Goal: Information Seeking & Learning: Learn about a topic

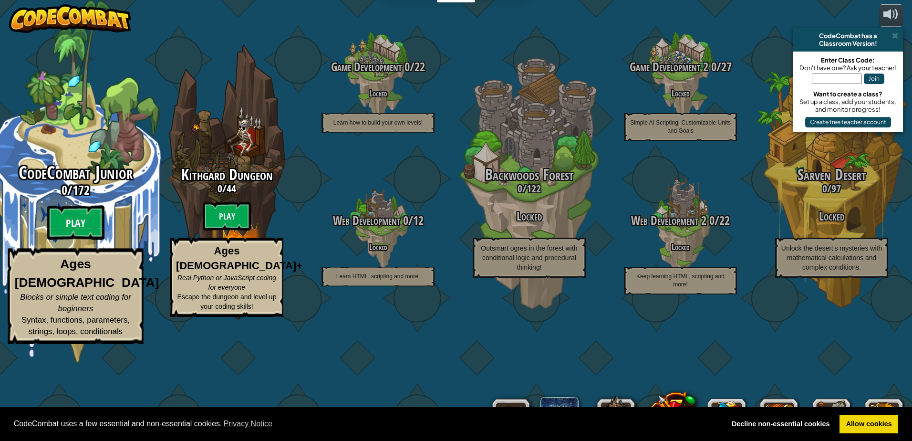
click at [86, 240] on btn "Play" at bounding box center [75, 222] width 57 height 34
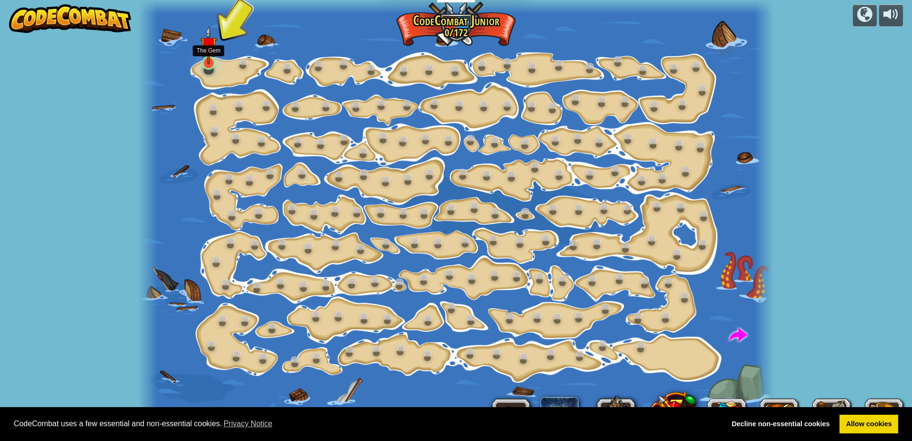
click at [215, 62] on img at bounding box center [208, 45] width 17 height 38
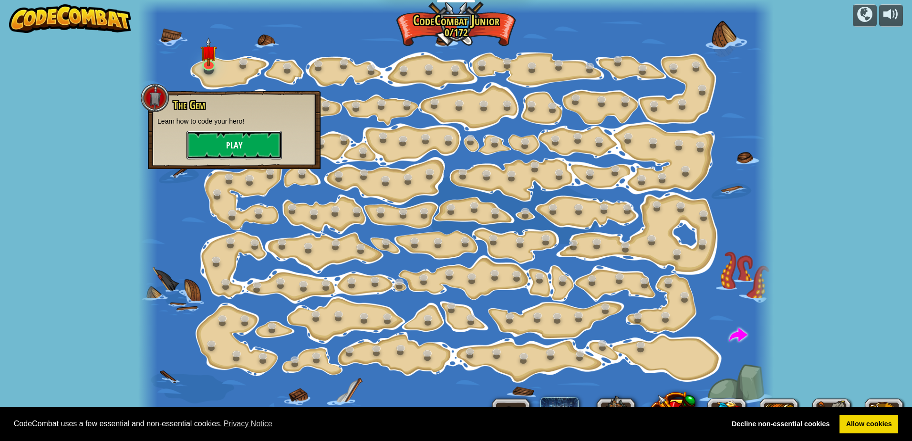
click at [205, 142] on button "Play" at bounding box center [233, 145] width 95 height 29
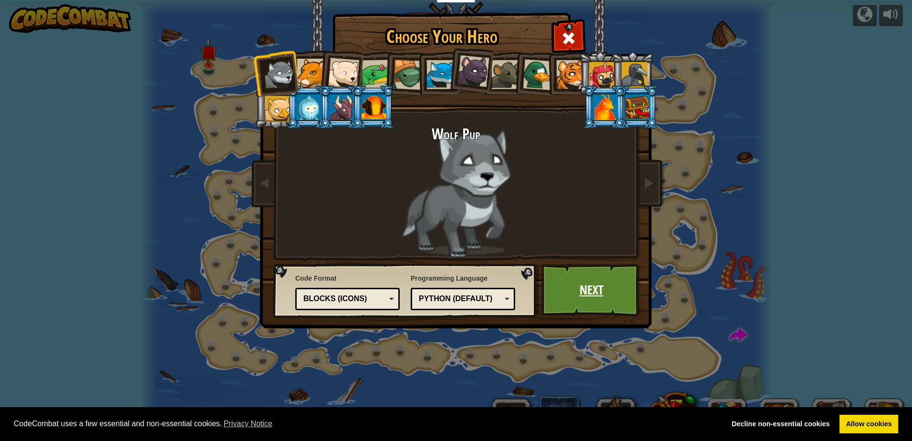
click at [574, 288] on link "Next" at bounding box center [591, 290] width 100 height 52
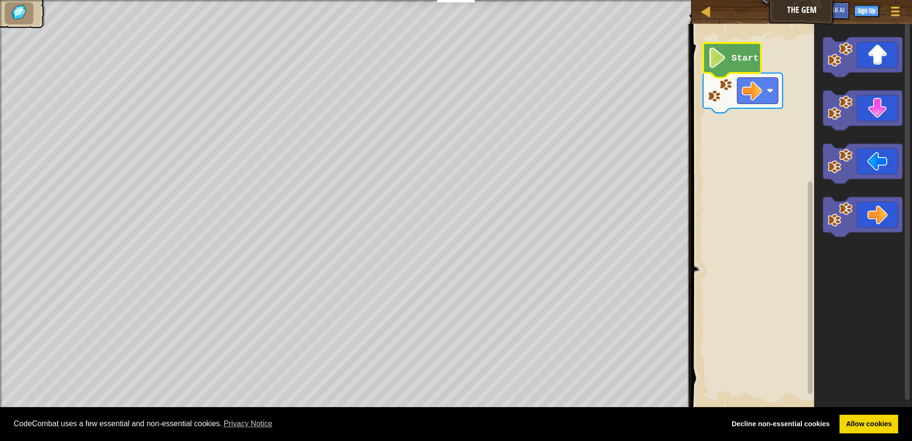
click at [732, 58] on text "Start" at bounding box center [744, 58] width 27 height 10
click at [720, 146] on div "Start" at bounding box center [799, 216] width 223 height 395
click at [735, 61] on text "Start" at bounding box center [744, 58] width 27 height 10
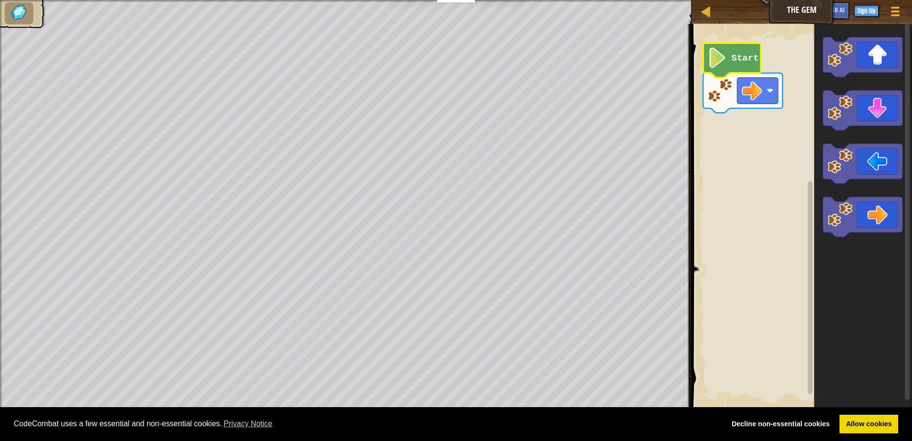
click at [735, 61] on text "Start" at bounding box center [744, 58] width 27 height 10
click at [736, 64] on g "Start" at bounding box center [743, 78] width 80 height 70
click at [736, 64] on icon "Blockly Workspace" at bounding box center [732, 60] width 58 height 35
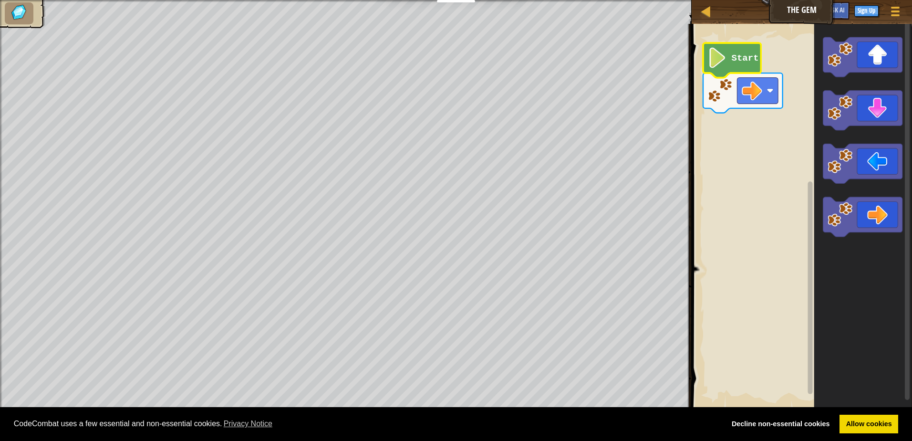
click at [736, 64] on icon "Blockly Workspace" at bounding box center [732, 60] width 58 height 35
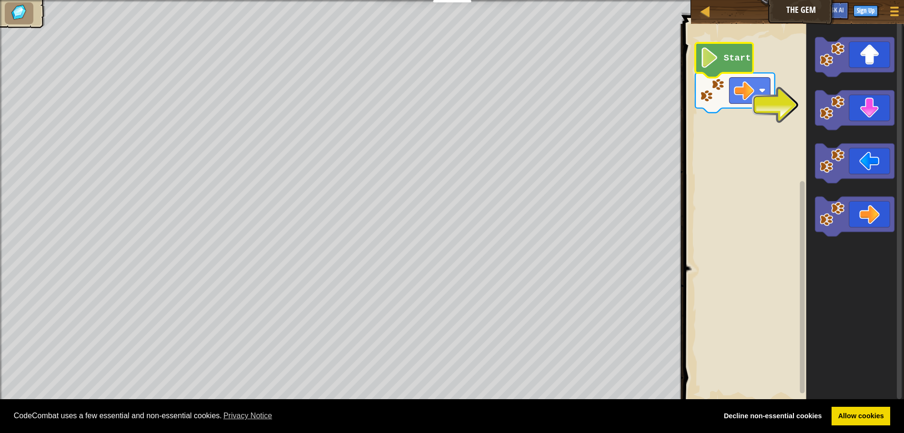
click at [736, 64] on icon "Blockly Workspace" at bounding box center [725, 60] width 58 height 35
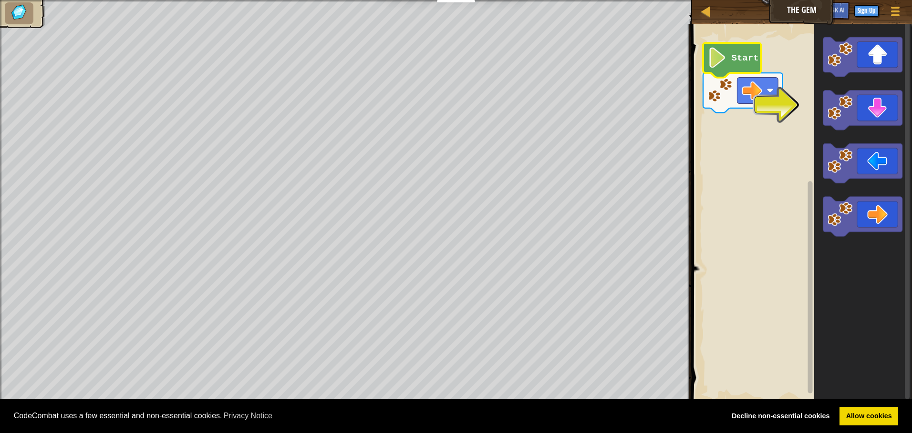
click at [736, 64] on icon "Blockly Workspace" at bounding box center [732, 60] width 58 height 35
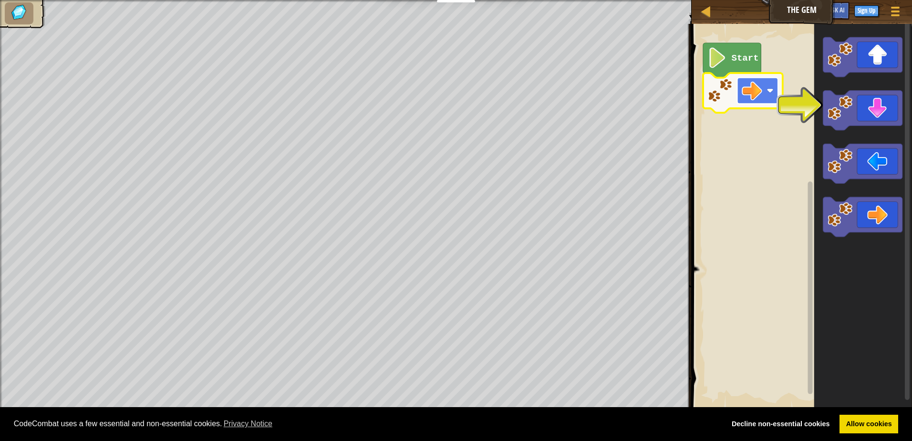
click at [773, 86] on rect "Blockly Workspace" at bounding box center [757, 91] width 41 height 26
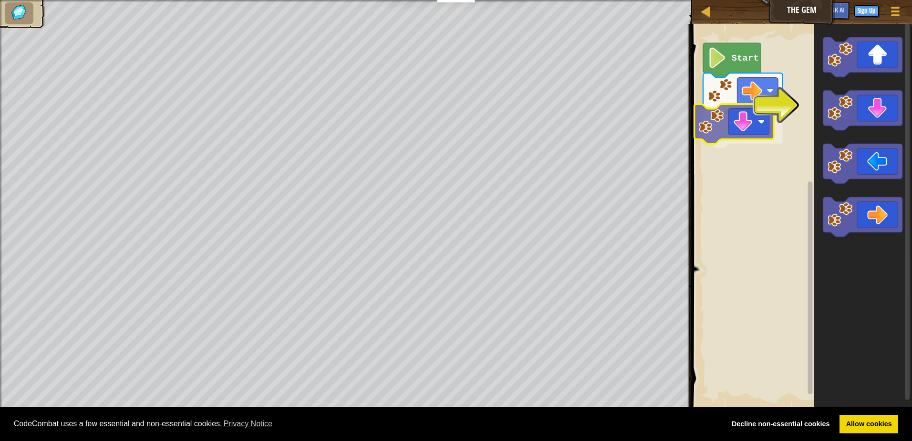
click at [717, 115] on div "Start" at bounding box center [799, 216] width 223 height 395
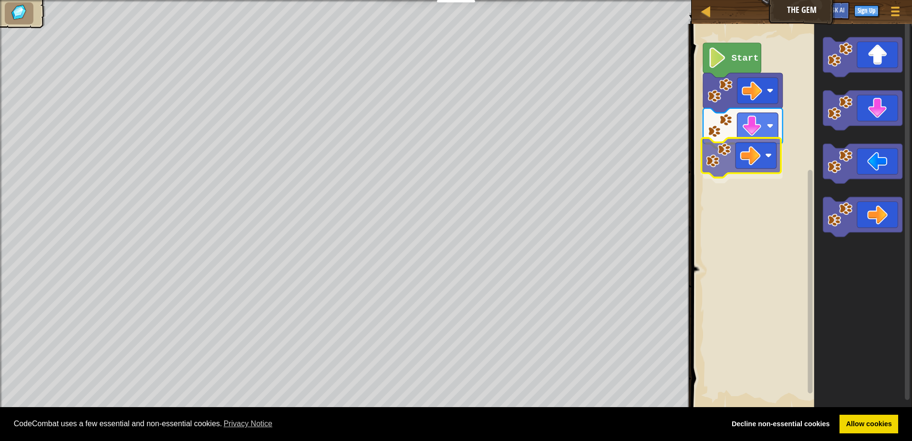
click at [713, 155] on div "Start" at bounding box center [799, 216] width 223 height 395
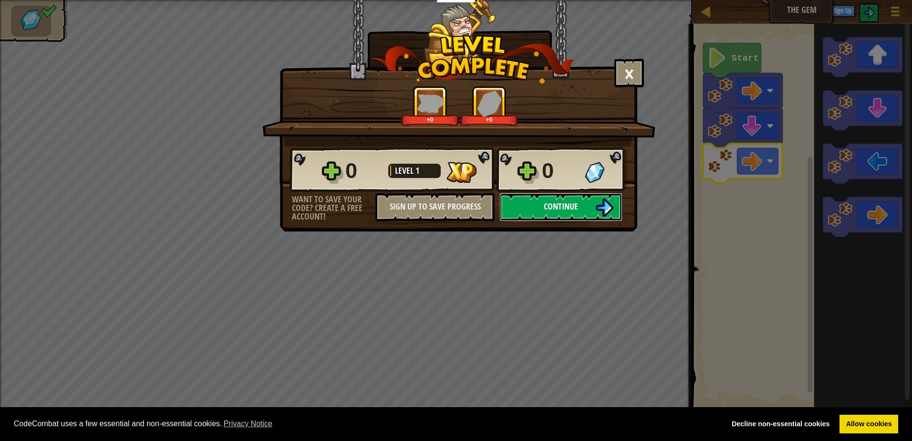
click at [601, 214] on button "Continue" at bounding box center [560, 207] width 123 height 29
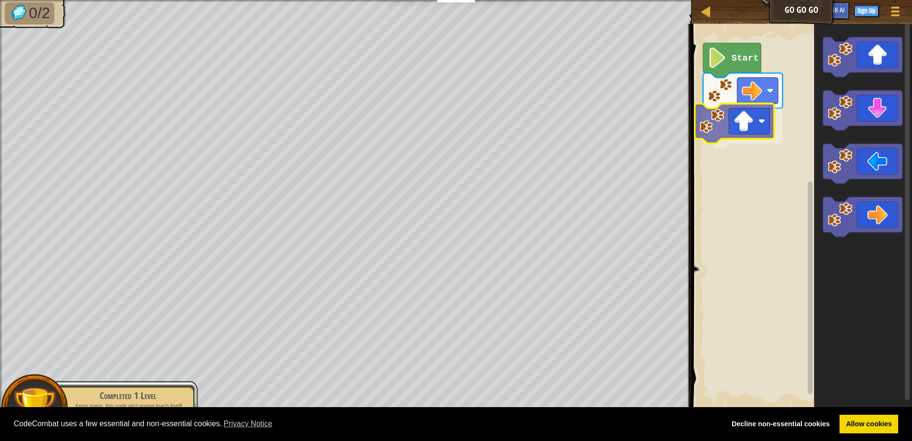
click at [726, 133] on div "Start" at bounding box center [799, 216] width 223 height 395
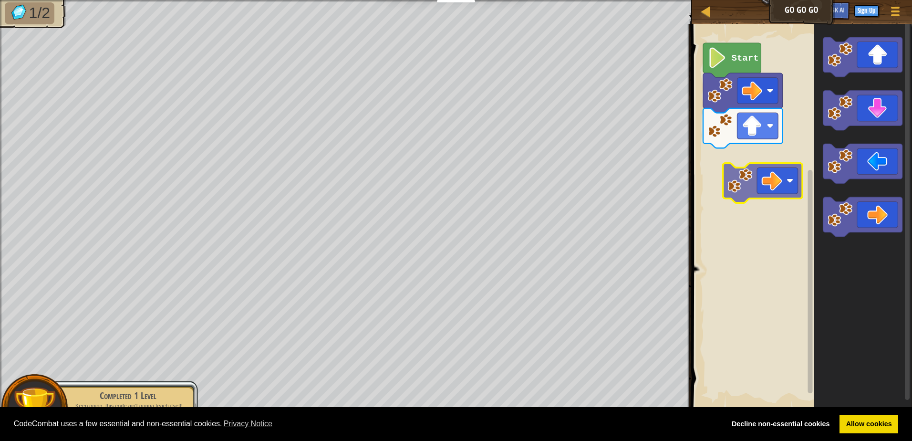
click at [722, 155] on div "Start" at bounding box center [799, 216] width 223 height 395
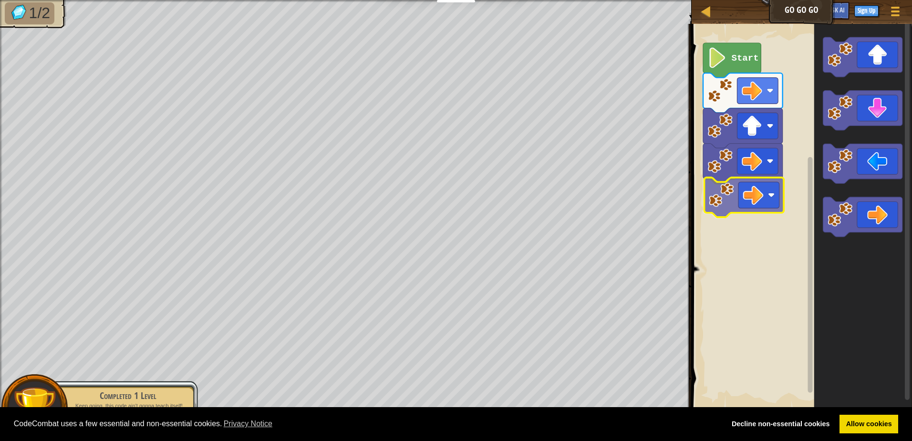
click at [791, 199] on div "Start" at bounding box center [799, 216] width 223 height 395
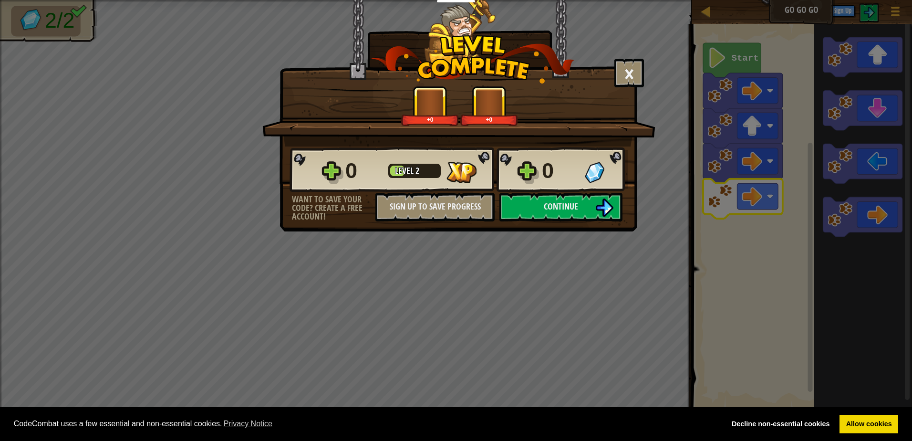
click at [584, 232] on div "× How fun was this level? +0 +0 Reticulating Splines... 0 Level 2 0 Want to sav…" at bounding box center [456, 117] width 358 height 234
click at [585, 217] on button "Continue" at bounding box center [560, 207] width 123 height 29
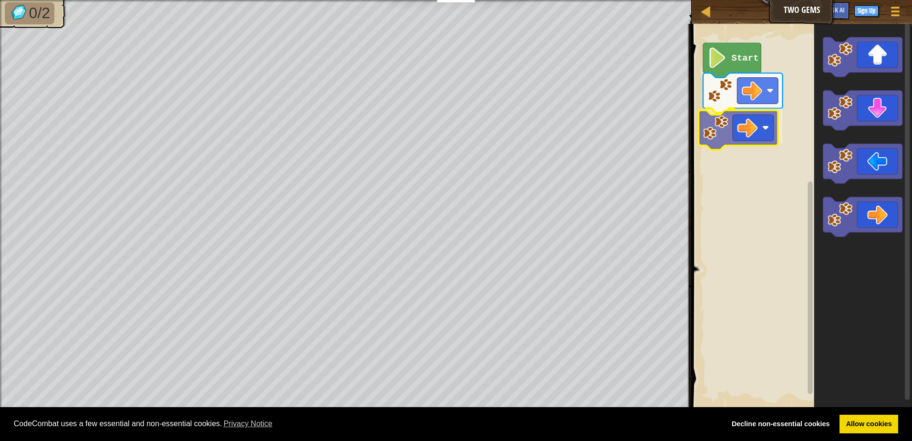
click at [748, 142] on div "Start" at bounding box center [799, 216] width 223 height 395
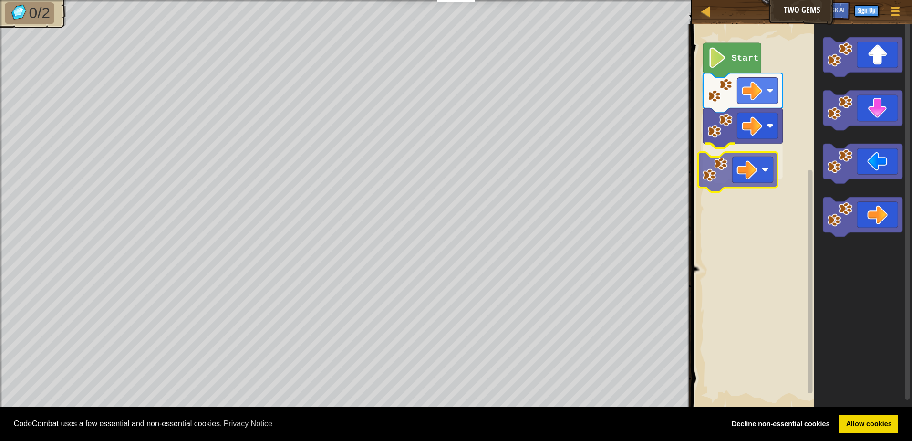
click at [709, 164] on div "Start" at bounding box center [799, 216] width 223 height 395
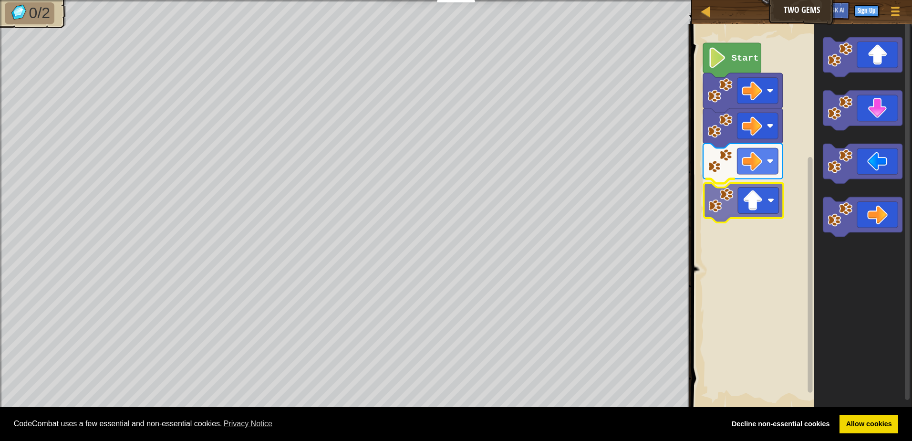
click at [726, 212] on div "Start" at bounding box center [799, 216] width 223 height 395
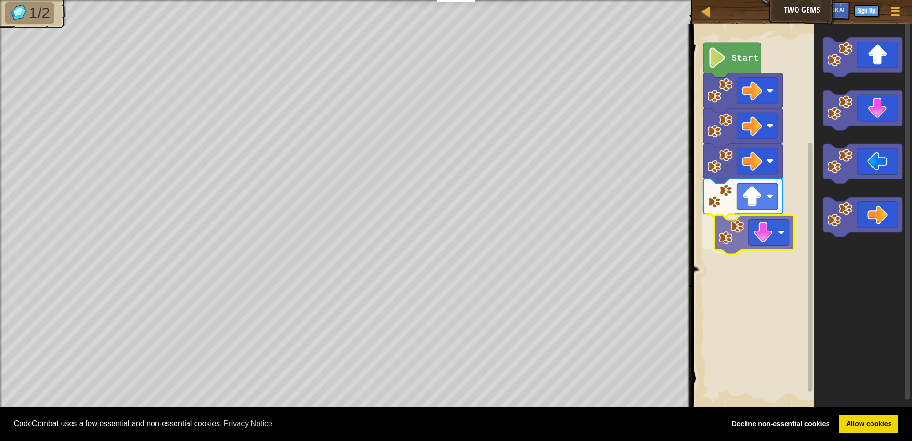
click at [723, 244] on div "Start" at bounding box center [799, 216] width 223 height 395
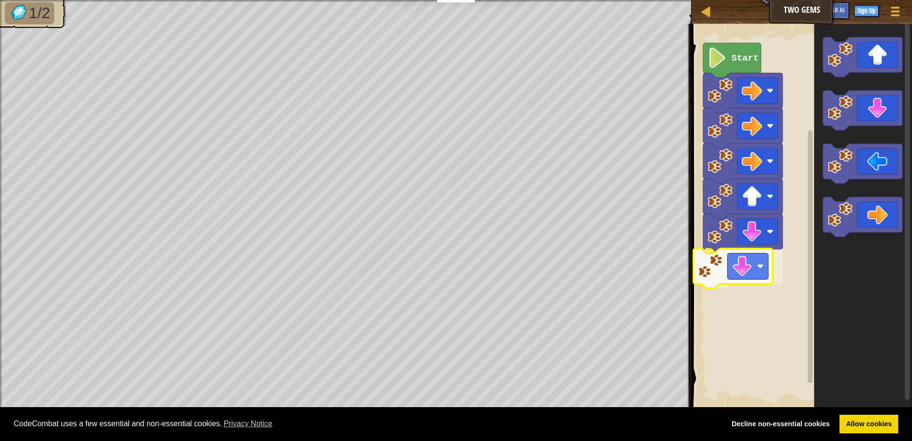
click at [716, 279] on div "Start" at bounding box center [799, 216] width 223 height 395
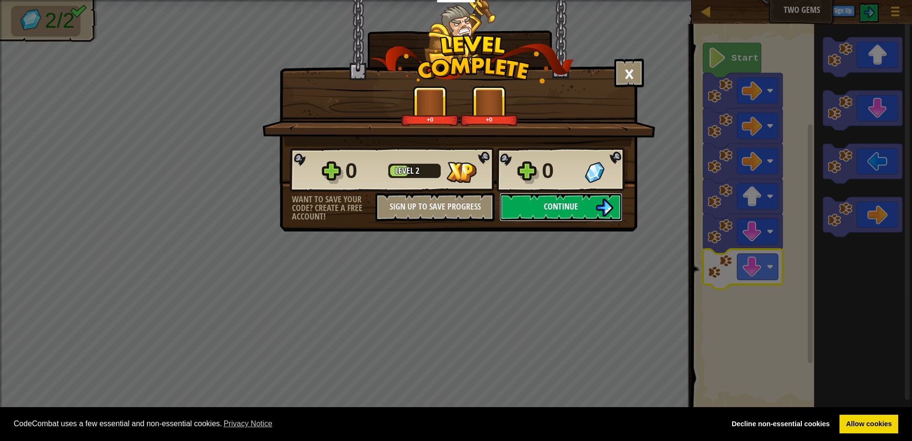
click at [569, 201] on button "Continue" at bounding box center [560, 207] width 123 height 29
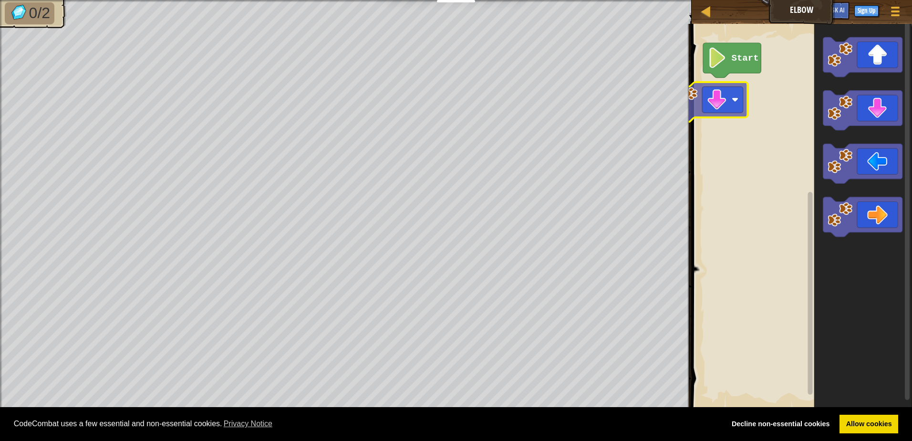
click at [713, 91] on div "Start" at bounding box center [799, 216] width 223 height 395
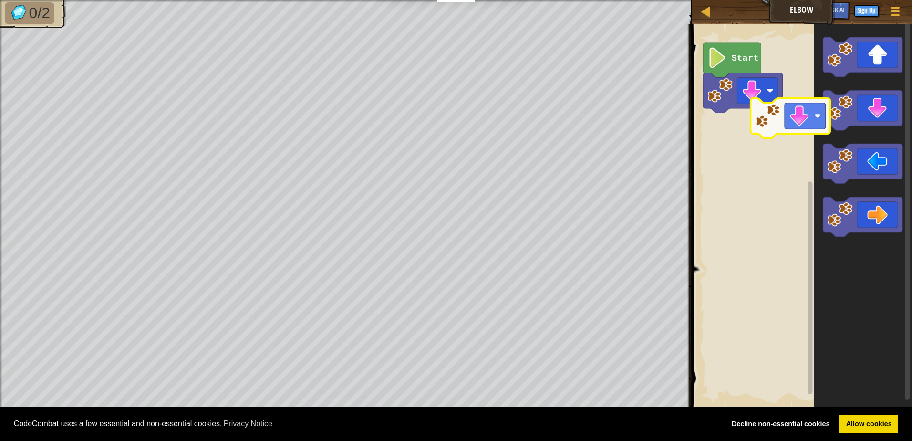
click at [753, 128] on div "Start" at bounding box center [799, 216] width 223 height 395
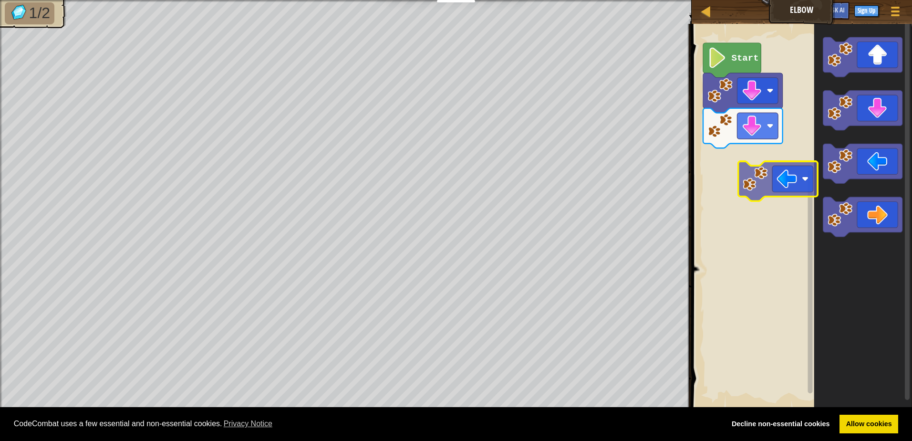
click at [757, 166] on div "Start" at bounding box center [799, 216] width 223 height 395
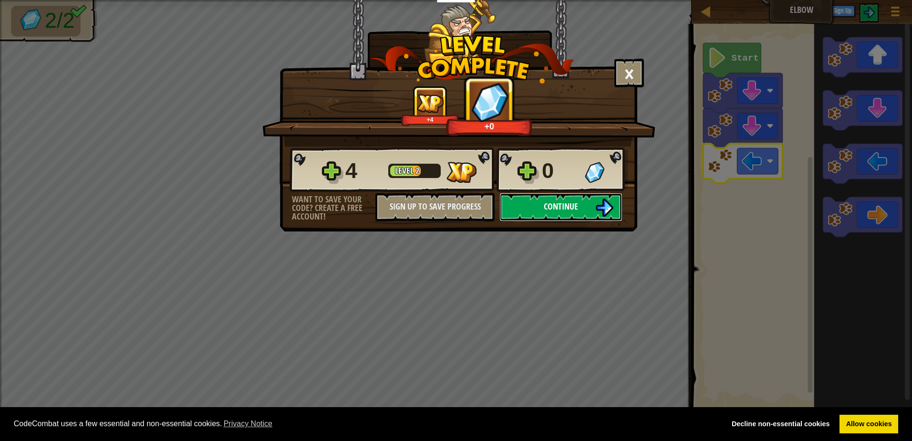
click at [592, 205] on button "Continue" at bounding box center [560, 207] width 123 height 29
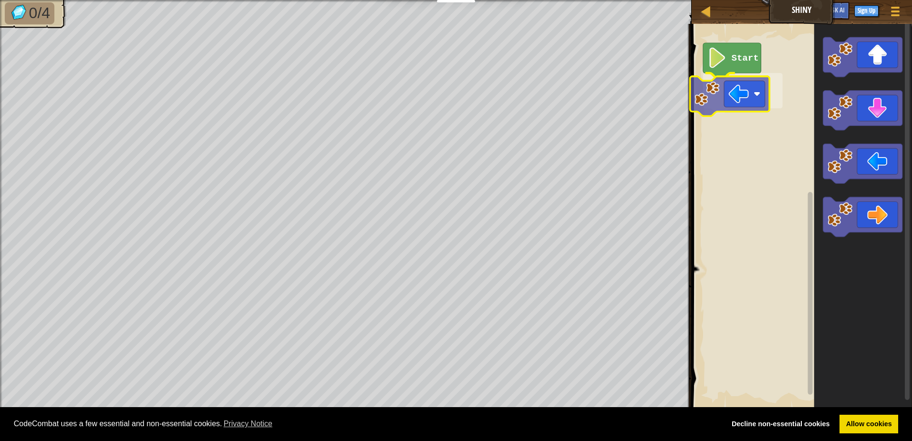
click at [732, 89] on div "Start" at bounding box center [799, 216] width 223 height 395
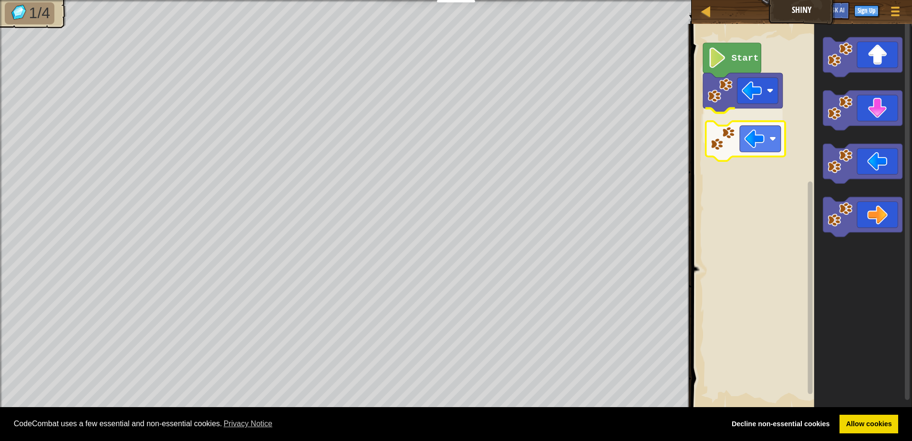
click at [778, 143] on div "Start" at bounding box center [799, 216] width 223 height 395
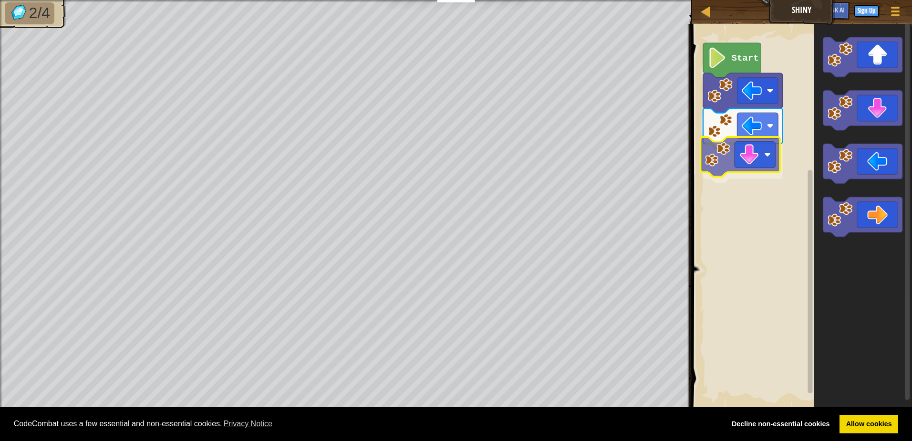
click at [768, 164] on div "Start" at bounding box center [799, 216] width 223 height 395
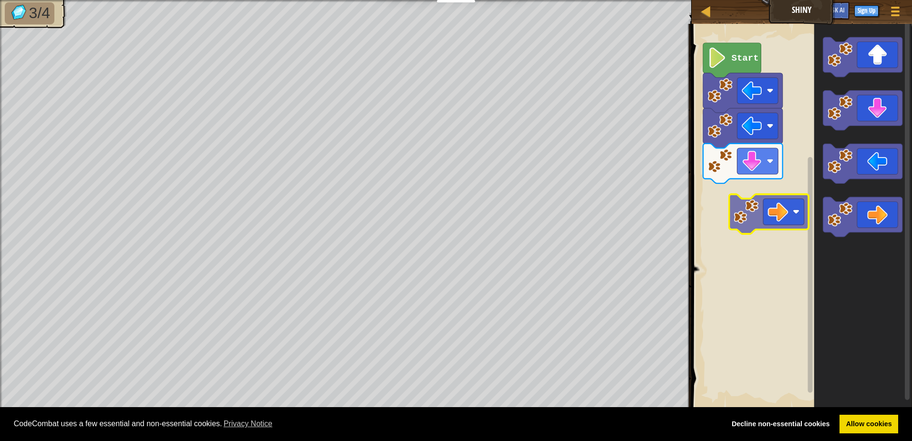
click at [745, 177] on div "Start" at bounding box center [799, 216] width 223 height 395
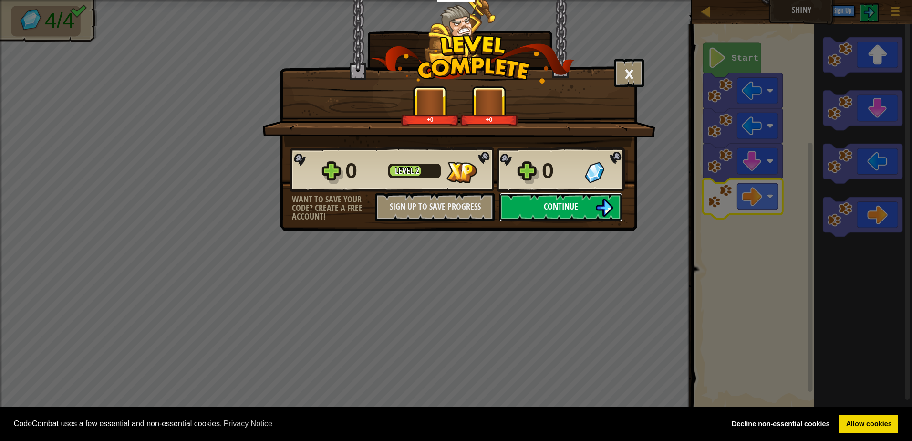
click at [594, 215] on button "Continue" at bounding box center [560, 207] width 123 height 29
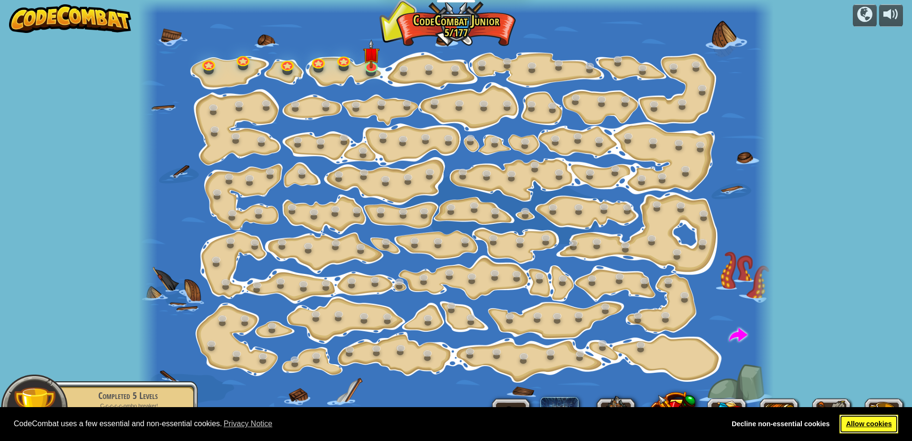
click at [885, 420] on link "Allow cookies" at bounding box center [868, 423] width 59 height 19
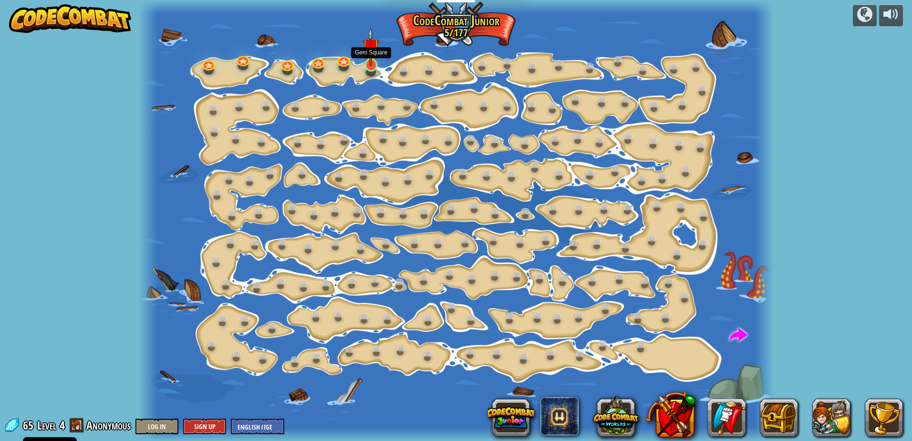
click at [374, 58] on img at bounding box center [370, 47] width 17 height 38
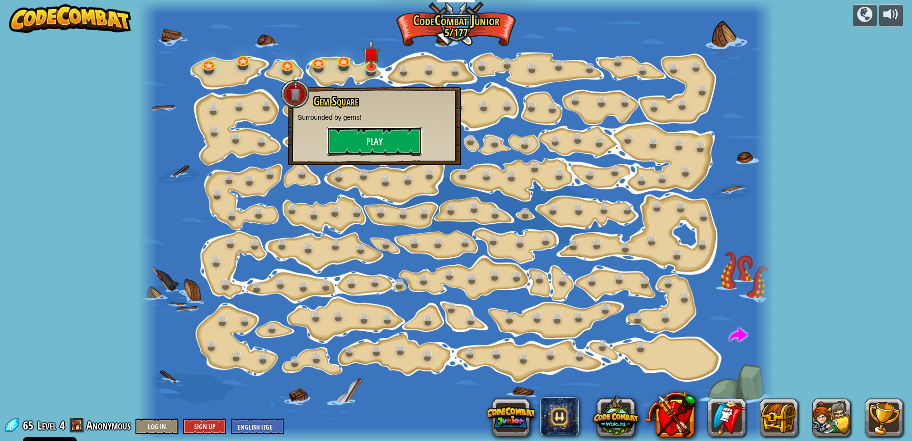
click at [378, 136] on button "Play" at bounding box center [374, 141] width 95 height 29
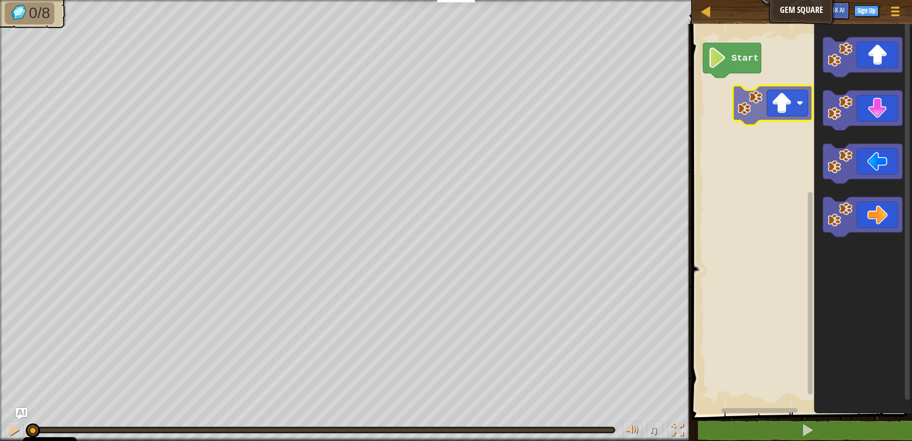
click at [727, 113] on div "Start" at bounding box center [799, 216] width 223 height 395
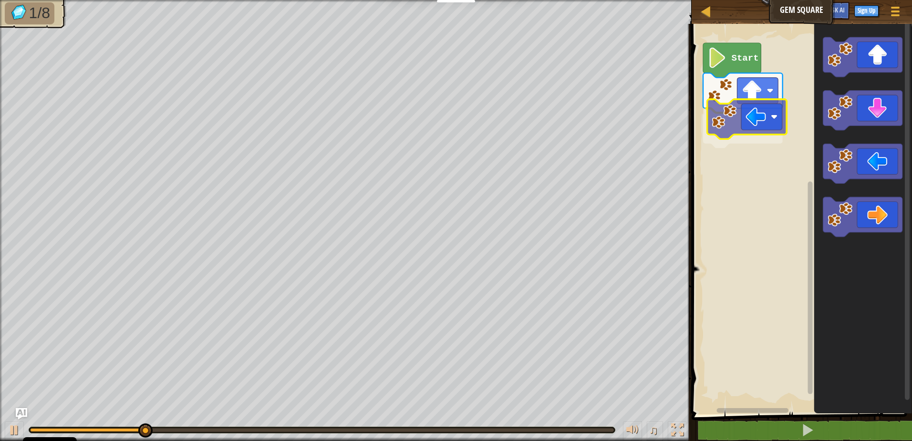
click at [754, 128] on div "Start" at bounding box center [799, 216] width 223 height 395
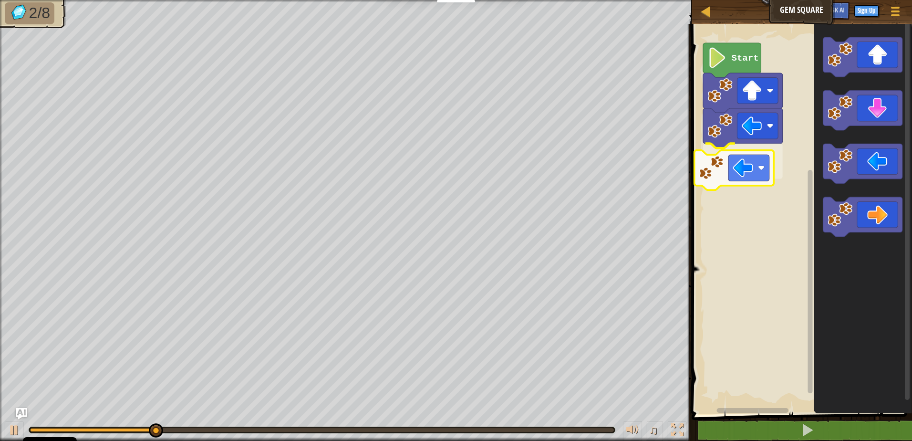
click at [748, 158] on div "Start" at bounding box center [799, 216] width 223 height 395
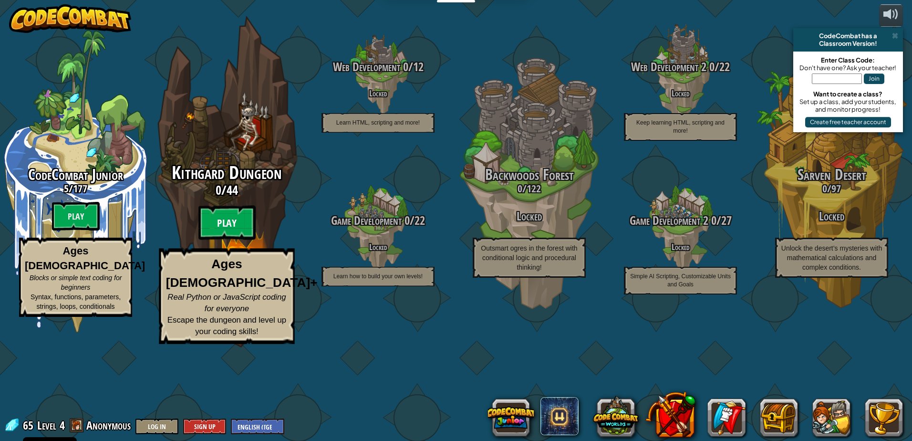
click at [219, 240] on btn "Play" at bounding box center [226, 222] width 57 height 34
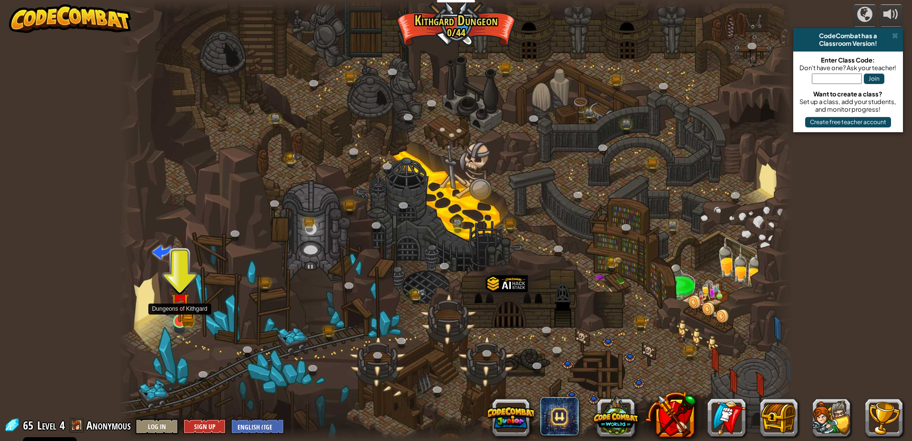
click at [192, 318] on img at bounding box center [188, 318] width 12 height 13
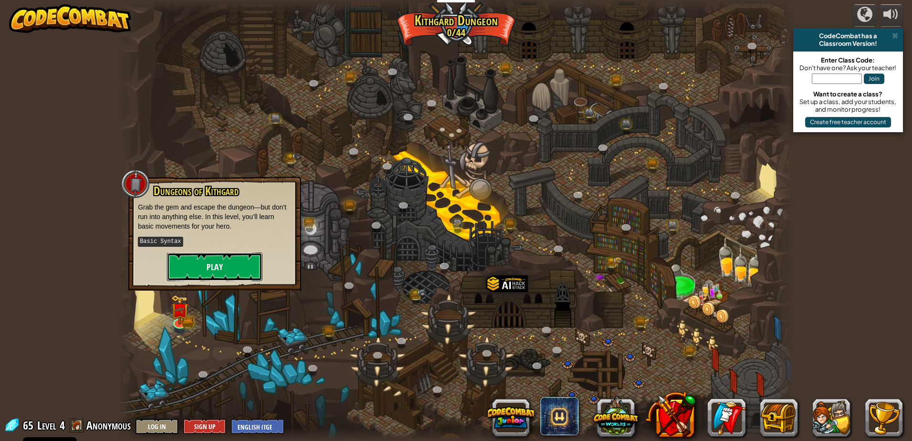
click at [225, 254] on button "Play" at bounding box center [214, 266] width 95 height 29
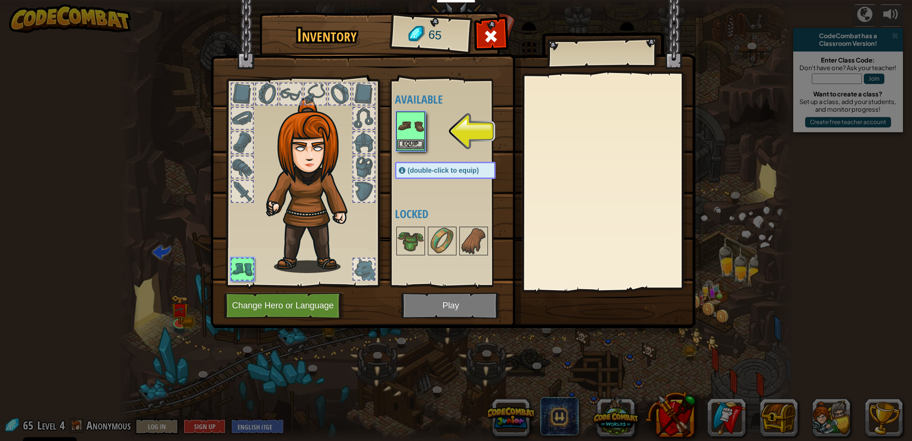
click at [416, 120] on img at bounding box center [410, 126] width 27 height 27
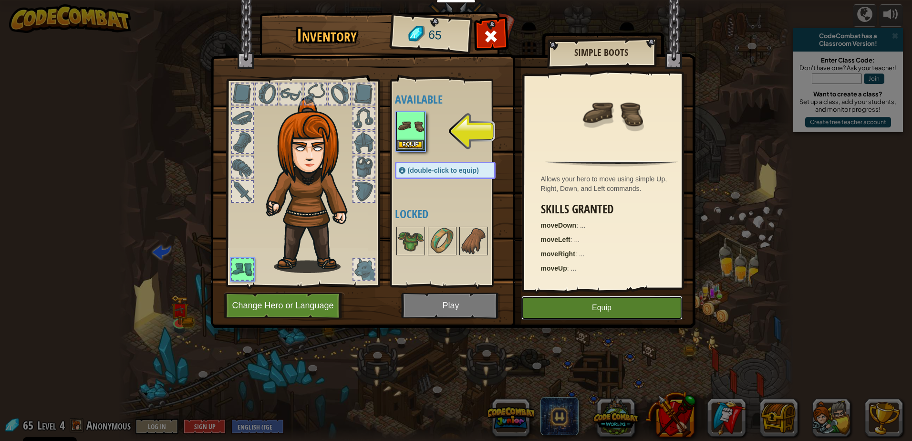
click at [609, 315] on button "Equip" at bounding box center [601, 308] width 161 height 24
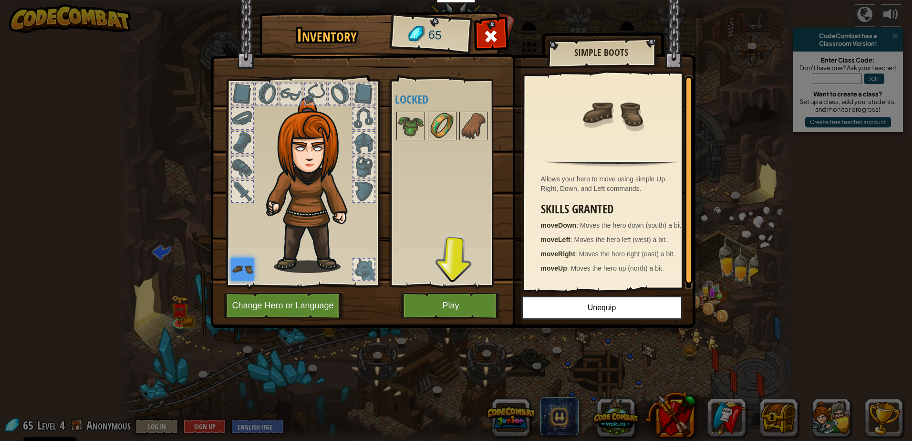
click at [433, 133] on img at bounding box center [442, 126] width 27 height 27
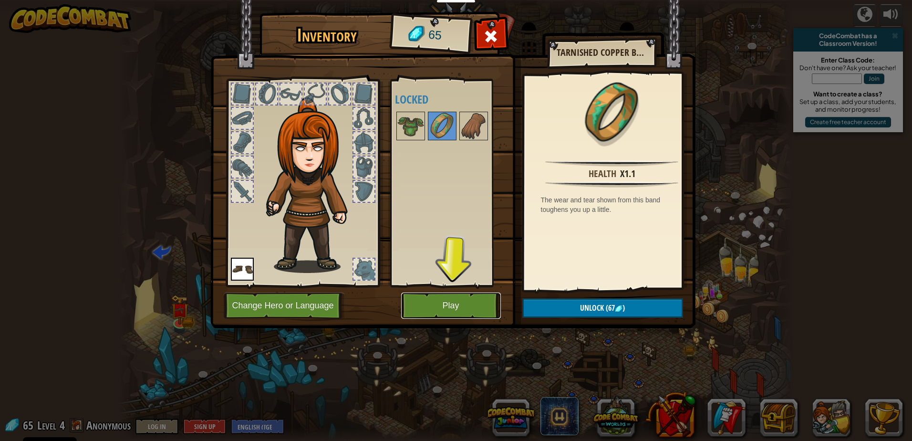
click at [477, 299] on button "Play" at bounding box center [451, 305] width 100 height 26
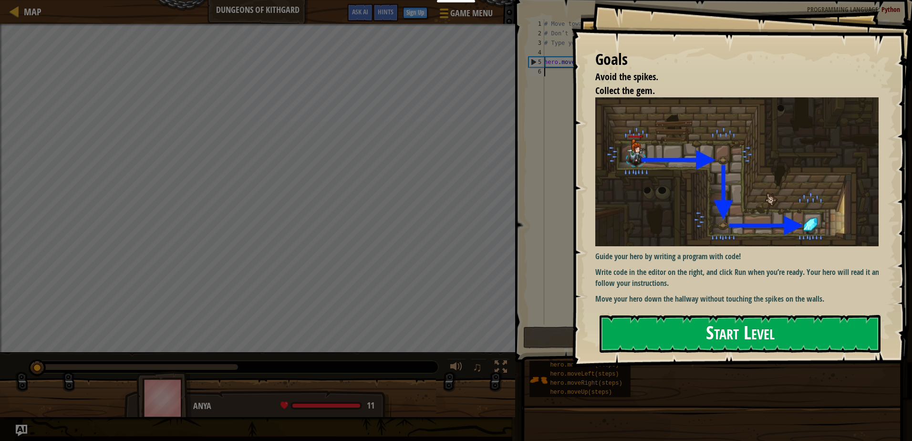
click at [782, 332] on button "Start Level" at bounding box center [739, 334] width 281 height 38
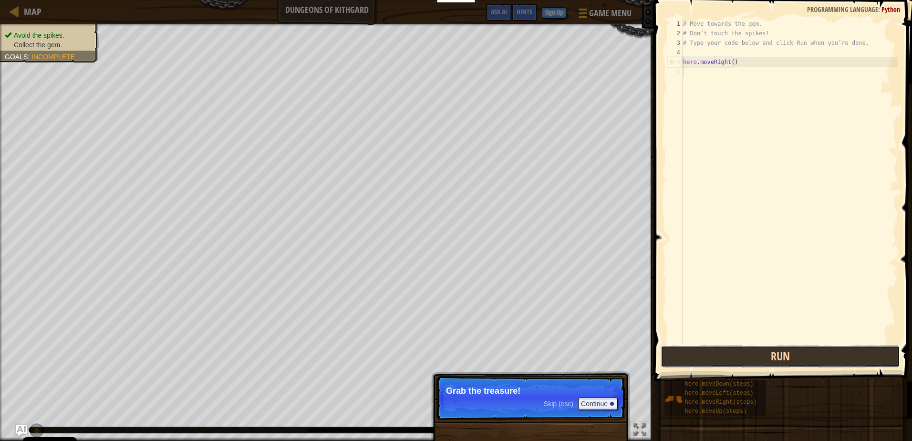
click at [754, 355] on button "Run" at bounding box center [779, 356] width 239 height 22
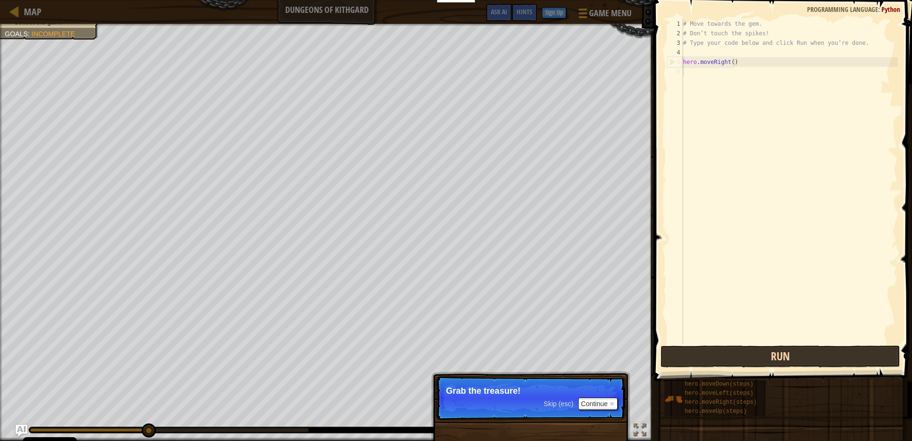
scroll to position [4, 0]
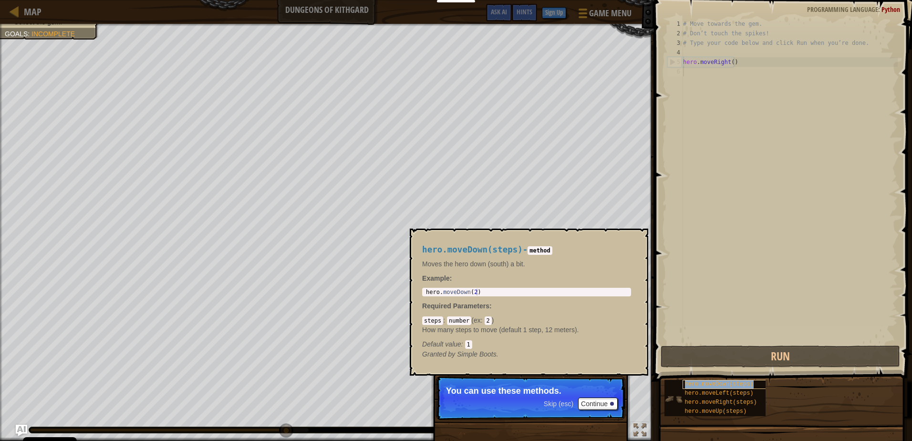
click at [687, 383] on span "hero.moveDown(steps)" at bounding box center [719, 383] width 69 height 7
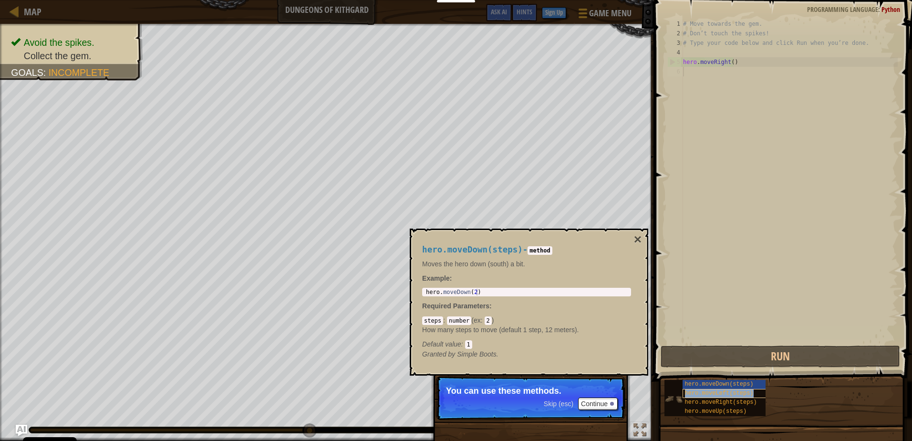
drag, startPoint x: 687, startPoint y: 383, endPoint x: 697, endPoint y: 394, distance: 15.2
click at [697, 394] on span "hero.moveLeft(steps)" at bounding box center [719, 392] width 69 height 7
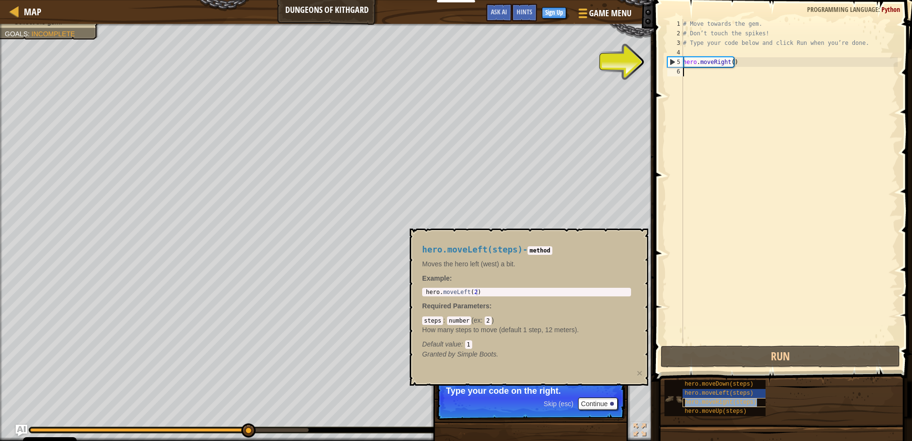
drag, startPoint x: 697, startPoint y: 394, endPoint x: 711, endPoint y: 402, distance: 15.4
click at [711, 402] on span "hero.moveRight(steps)" at bounding box center [721, 402] width 72 height 7
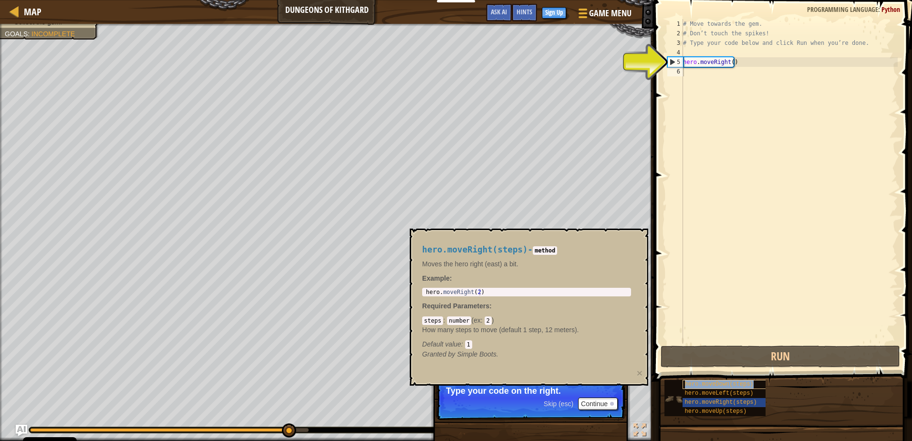
click at [728, 379] on div "hero.moveDown(steps)" at bounding box center [727, 383] width 91 height 9
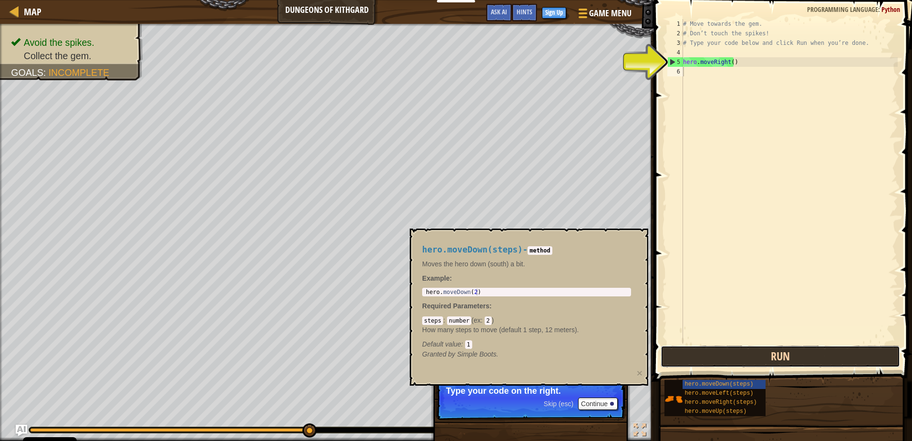
click at [735, 356] on button "Run" at bounding box center [779, 356] width 239 height 22
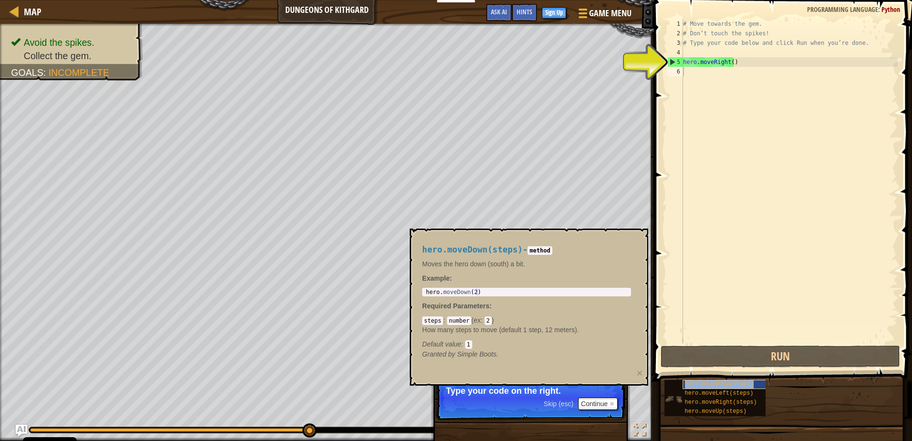
click at [720, 386] on span "hero.moveDown(steps)" at bounding box center [719, 383] width 69 height 7
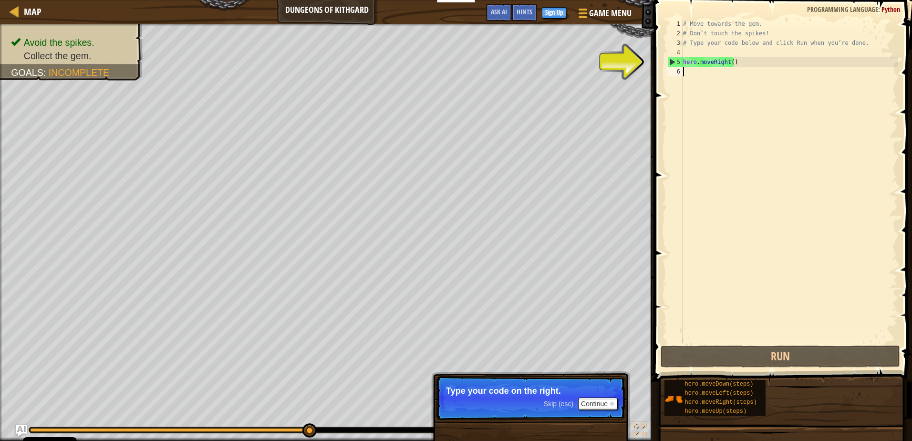
click at [728, 80] on div "# Move towards the gem. # Don’t touch the spikes! # Type your code below and cl…" at bounding box center [789, 190] width 216 height 343
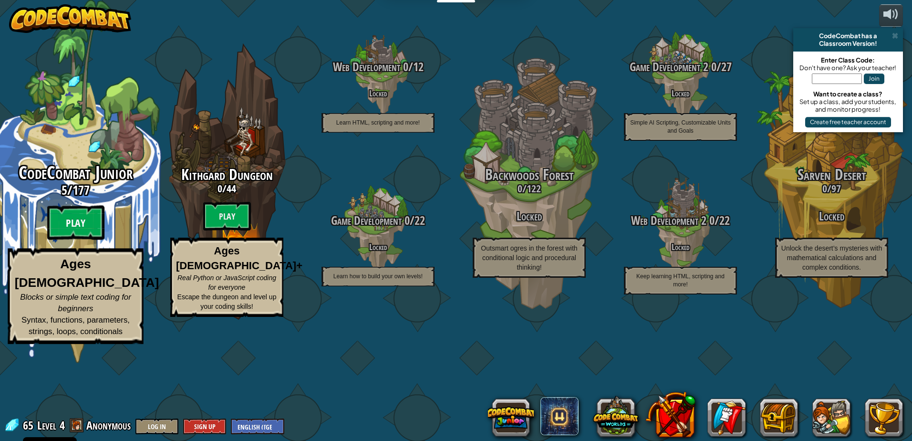
click at [63, 240] on btn "Play" at bounding box center [75, 222] width 57 height 34
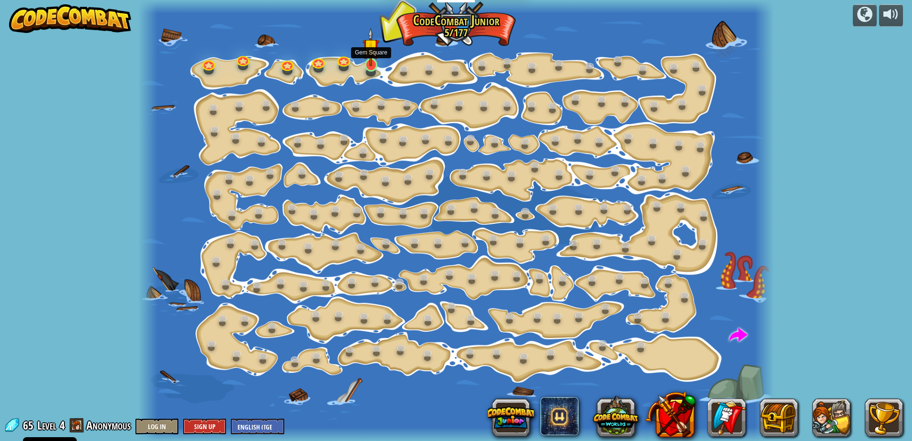
click at [372, 61] on img at bounding box center [370, 47] width 17 height 38
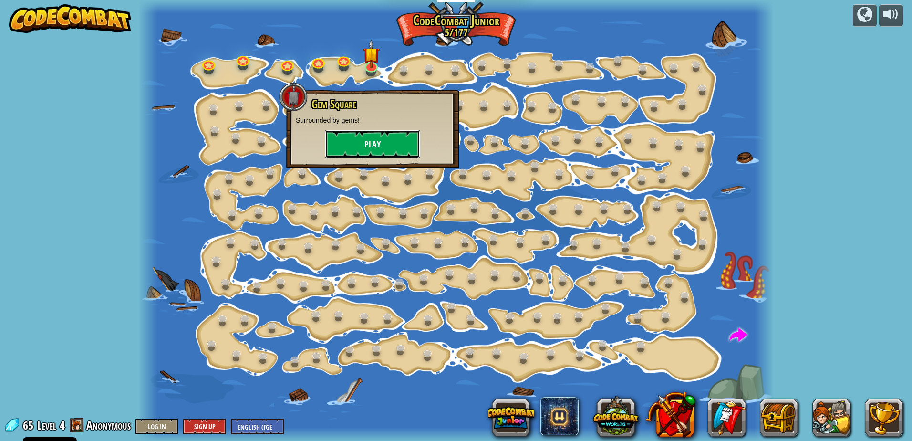
click at [387, 155] on button "Play" at bounding box center [372, 144] width 95 height 29
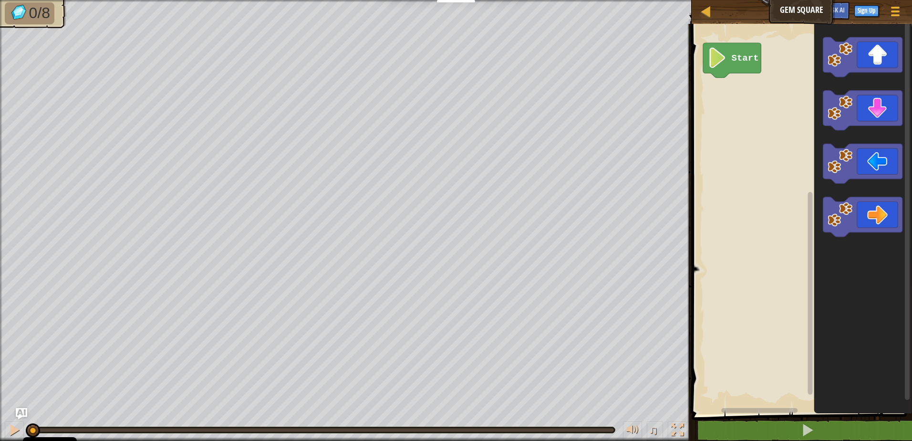
click at [879, 83] on icon "Blockly Workspace" at bounding box center [862, 216] width 98 height 395
click at [729, 89] on div "Start" at bounding box center [799, 216] width 223 height 395
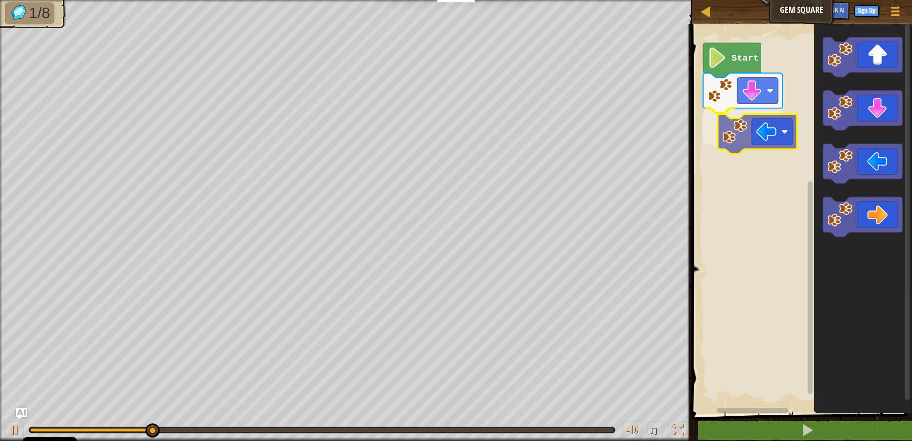
click at [731, 124] on div "Start" at bounding box center [799, 216] width 223 height 395
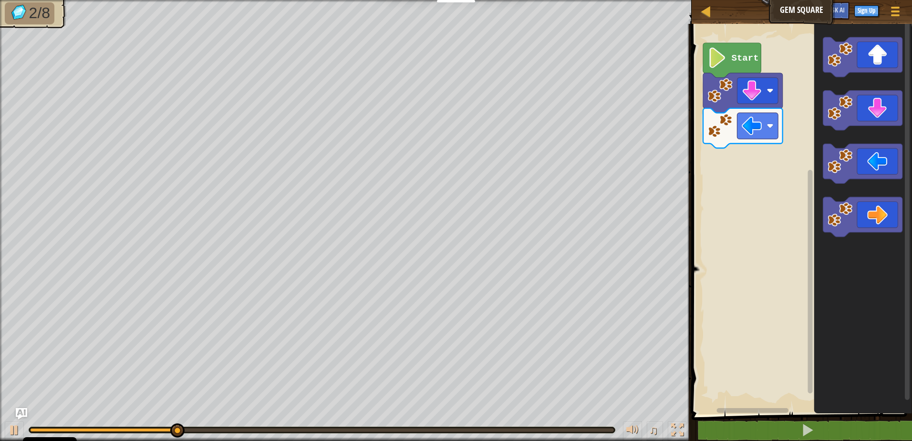
click at [761, 165] on div "Start" at bounding box center [799, 216] width 223 height 395
click at [790, 114] on div "Start" at bounding box center [799, 216] width 223 height 395
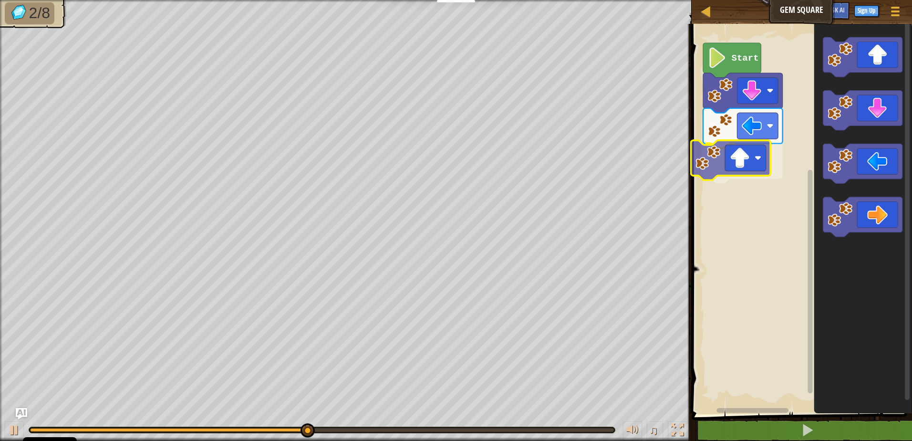
click at [704, 173] on div "Start" at bounding box center [799, 216] width 223 height 395
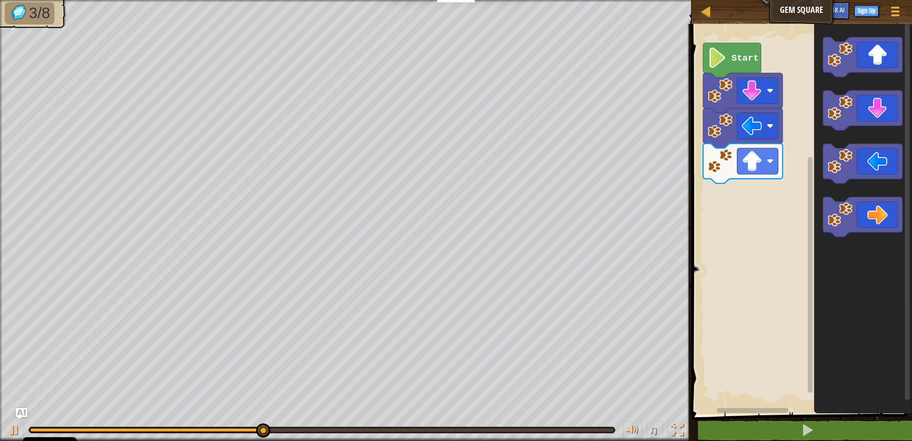
click at [770, 195] on div "Start" at bounding box center [799, 216] width 223 height 395
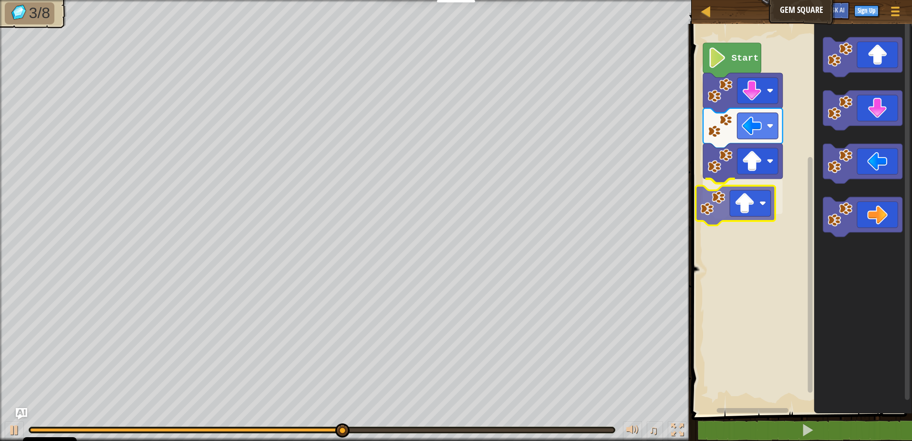
click at [728, 198] on div "Start" at bounding box center [799, 216] width 223 height 395
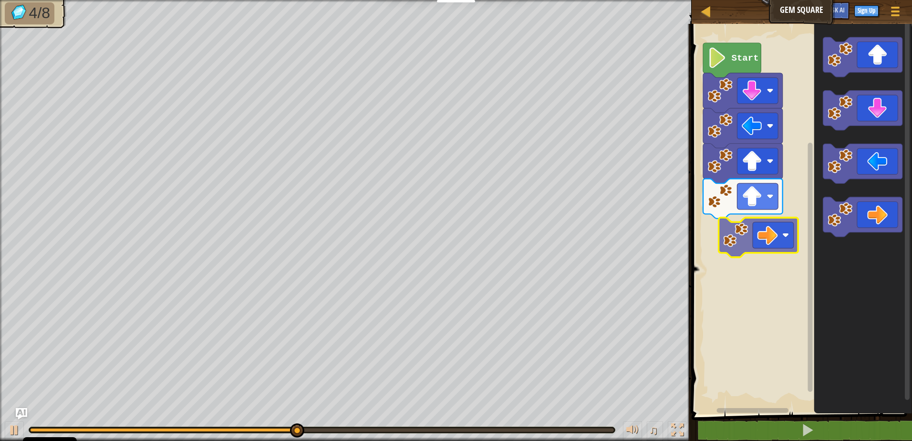
click at [761, 232] on div "Start" at bounding box center [799, 216] width 223 height 395
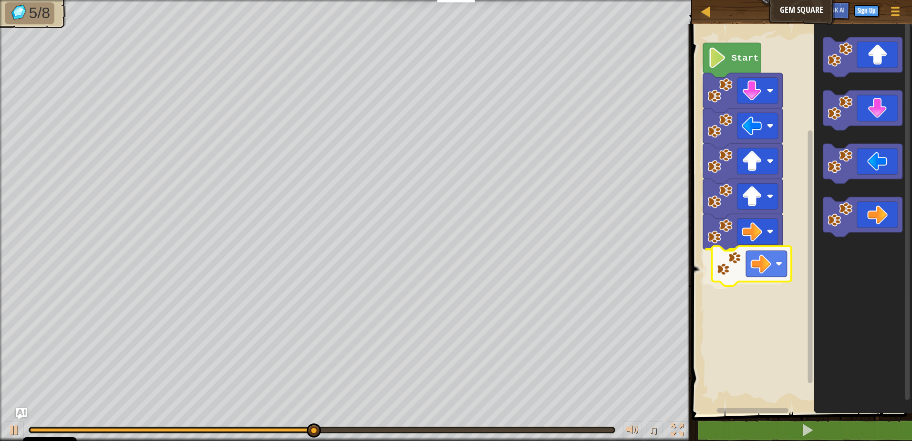
click at [753, 269] on div "Start" at bounding box center [799, 216] width 223 height 395
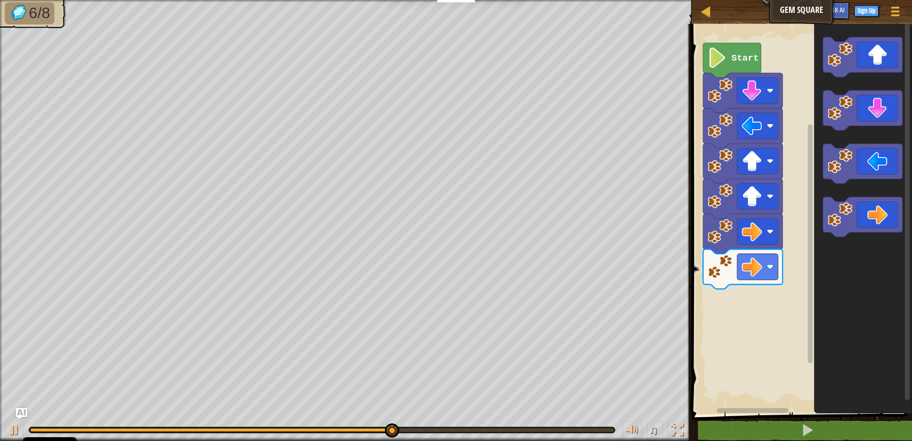
click at [791, 286] on div "Start" at bounding box center [799, 216] width 223 height 395
click at [832, 155] on g "Blockly Workspace" at bounding box center [862, 137] width 80 height 200
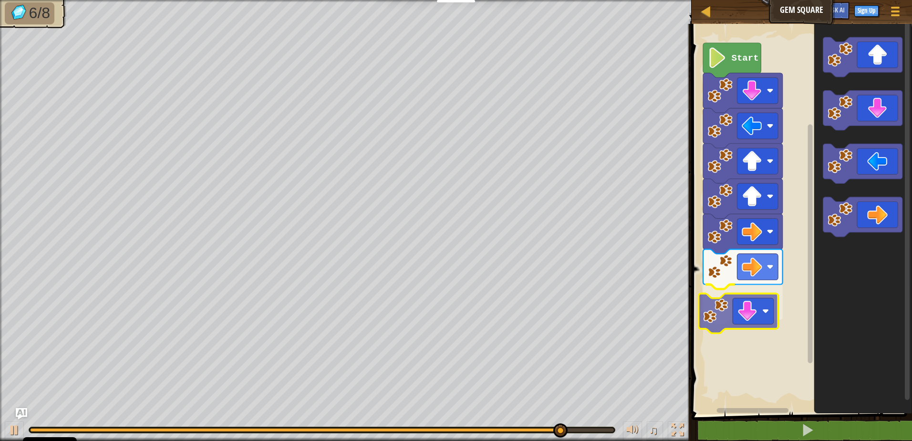
click at [723, 328] on div "Start" at bounding box center [799, 216] width 223 height 395
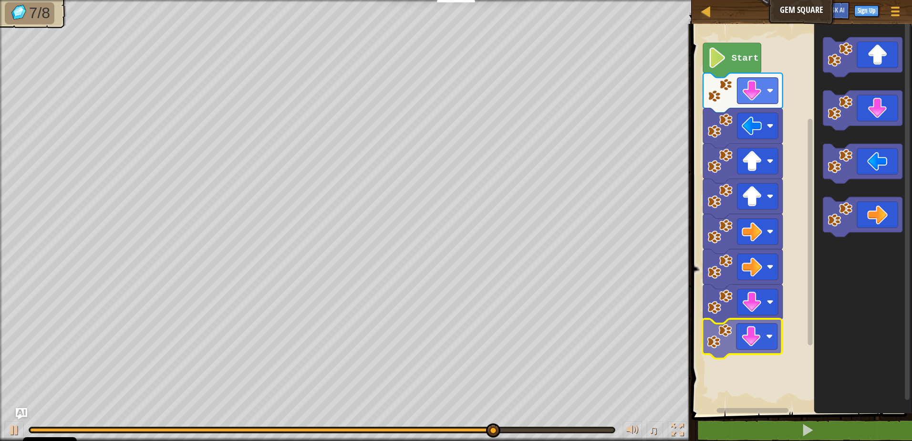
click at [755, 322] on div "Start" at bounding box center [799, 216] width 223 height 395
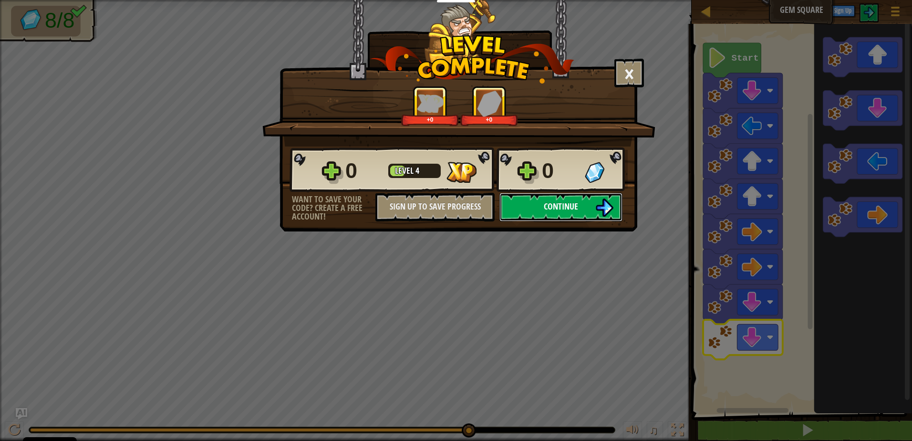
click at [594, 197] on button "Continue" at bounding box center [560, 207] width 123 height 29
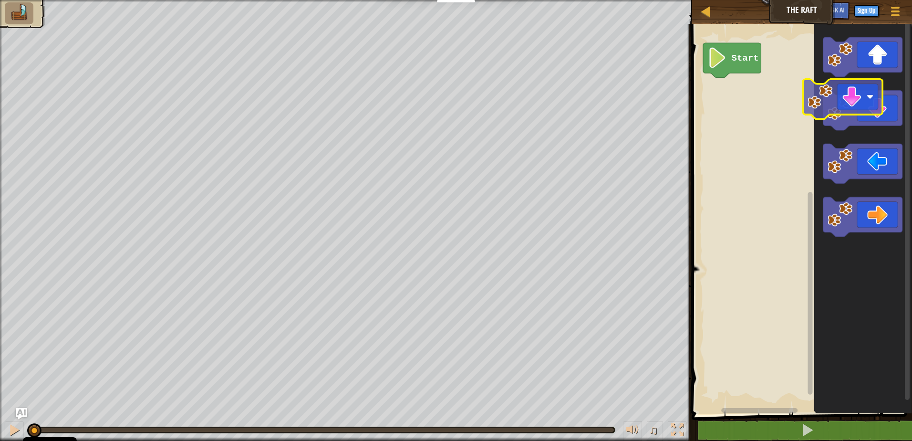
click at [852, 105] on g "Blockly Workspace" at bounding box center [862, 111] width 80 height 40
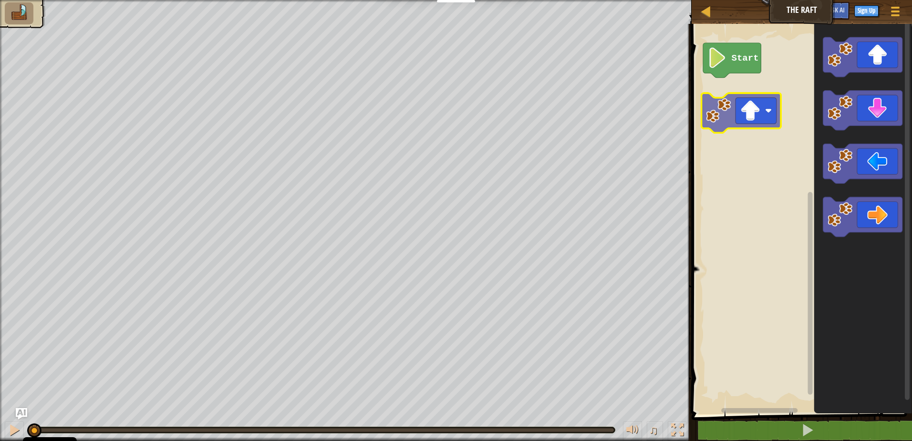
click at [752, 116] on div "Start" at bounding box center [799, 216] width 223 height 395
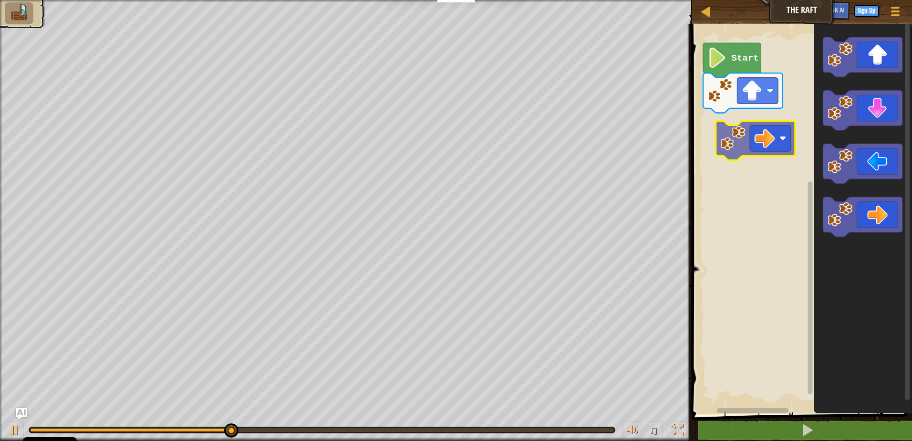
click at [769, 144] on div "Start" at bounding box center [799, 216] width 223 height 395
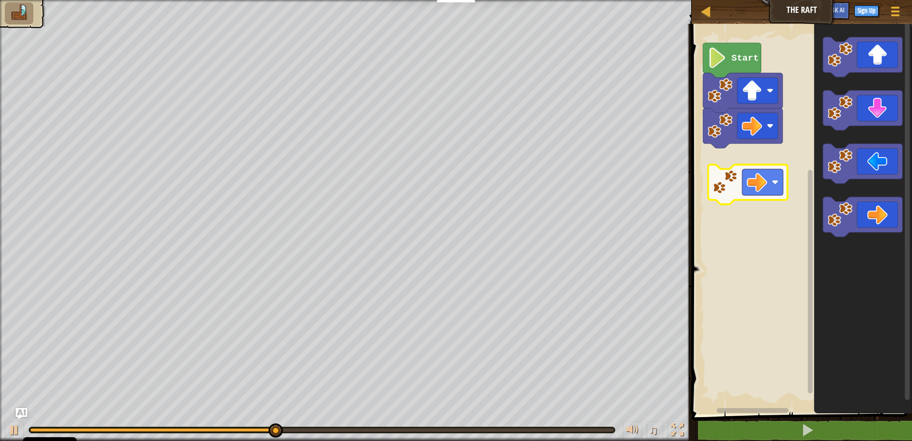
click at [726, 164] on div "Start" at bounding box center [799, 216] width 223 height 395
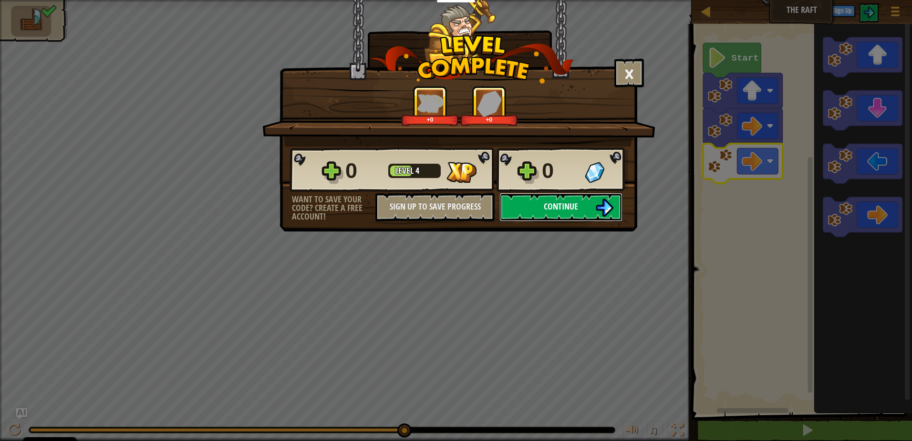
click at [589, 206] on button "Continue" at bounding box center [560, 207] width 123 height 29
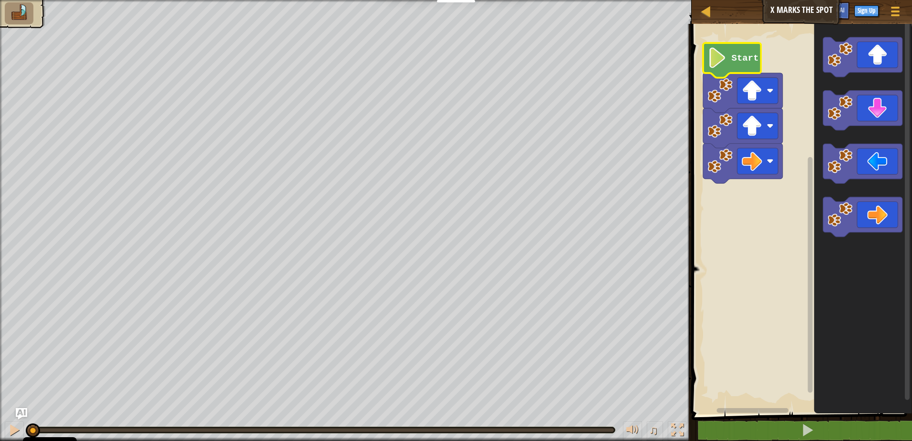
click at [740, 47] on icon "Blockly Workspace" at bounding box center [732, 60] width 58 height 35
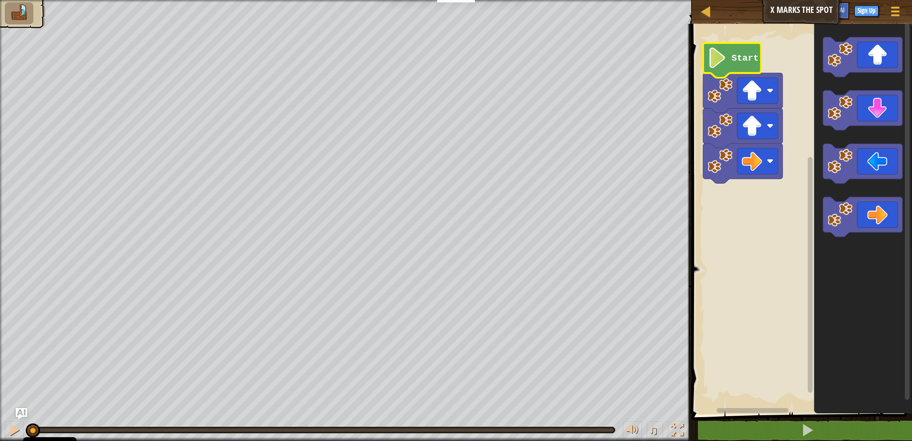
click at [740, 47] on icon "Blockly Workspace" at bounding box center [732, 60] width 58 height 35
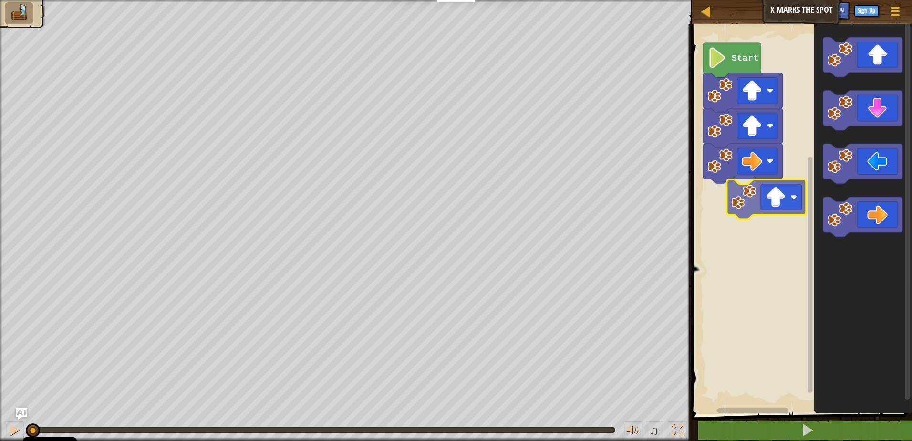
click at [758, 222] on div "Start" at bounding box center [799, 216] width 223 height 395
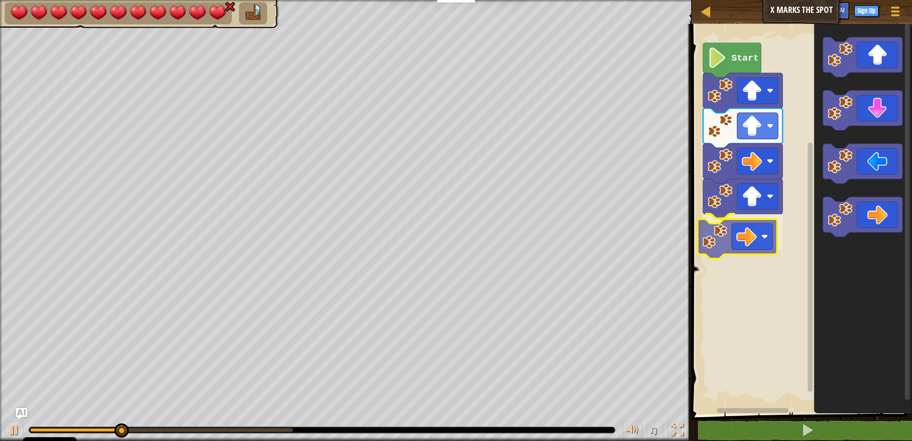
click at [749, 226] on div "Start" at bounding box center [799, 216] width 223 height 395
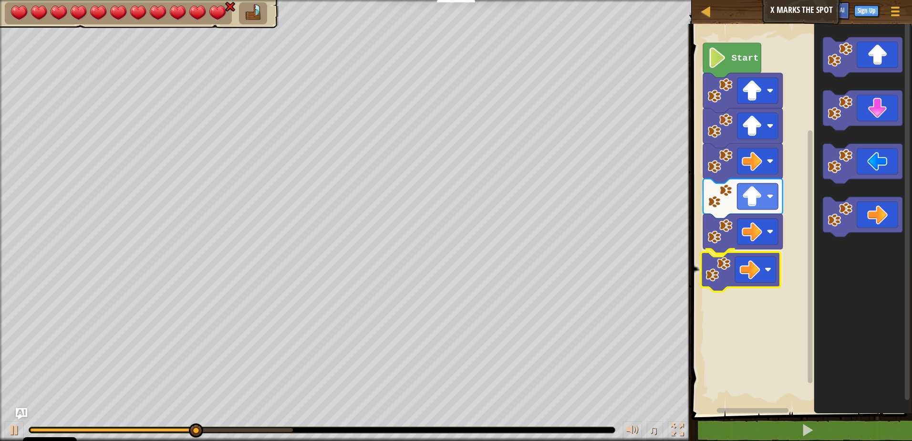
click at [728, 257] on div "Start" at bounding box center [799, 216] width 223 height 395
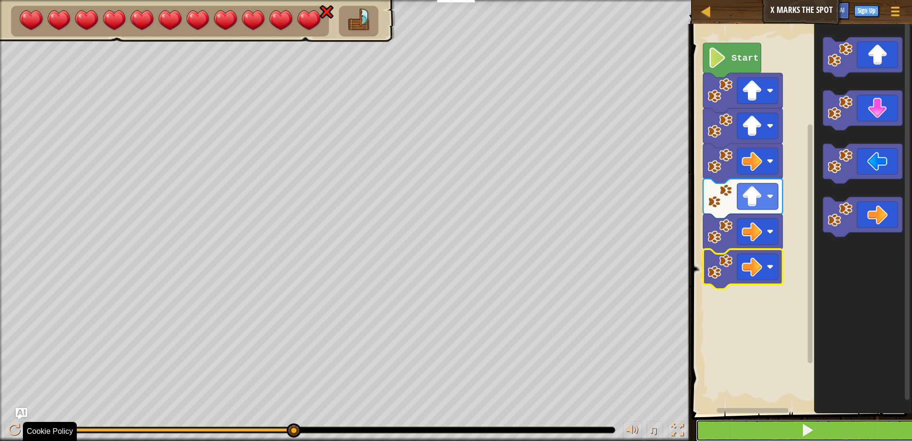
click at [785, 435] on button at bounding box center [807, 430] width 223 height 22
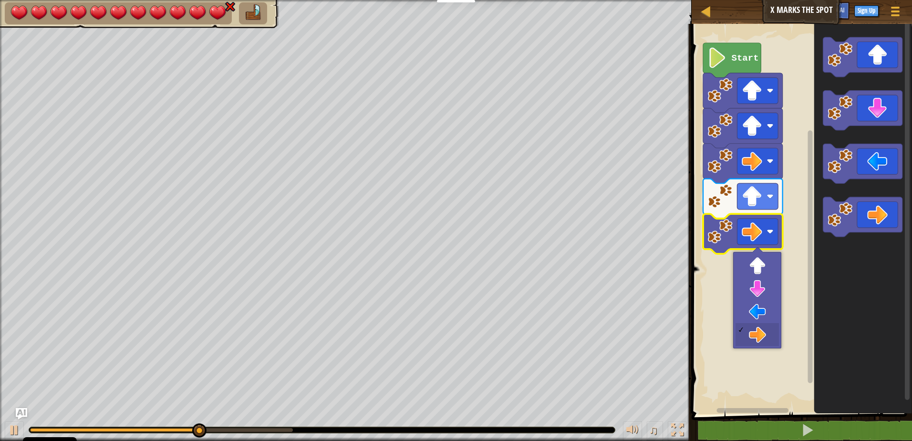
click at [730, 76] on icon "Blockly Workspace" at bounding box center [743, 93] width 80 height 40
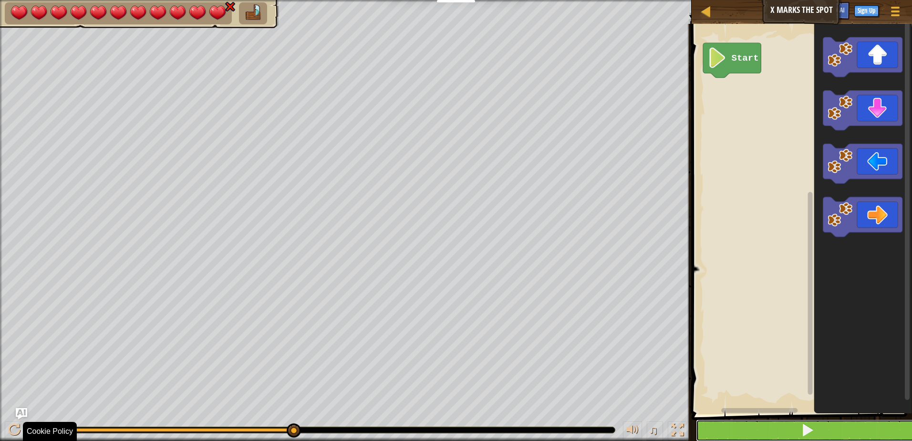
click at [832, 435] on button at bounding box center [807, 430] width 223 height 22
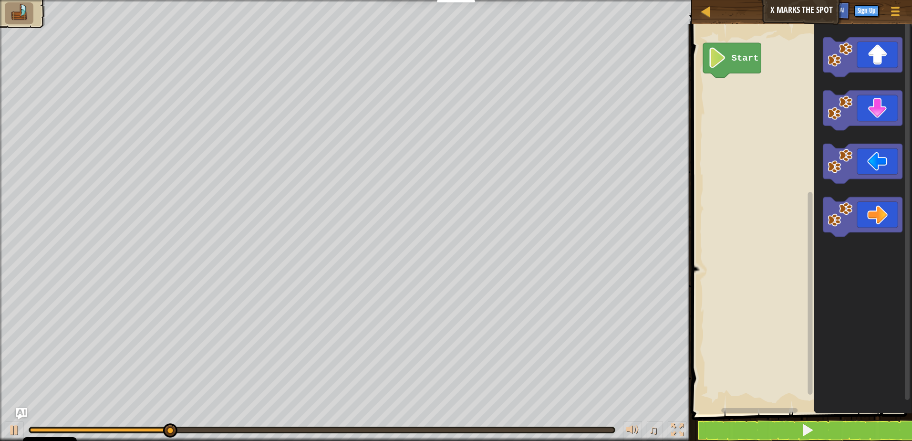
click at [776, 133] on div "Start" at bounding box center [799, 216] width 223 height 395
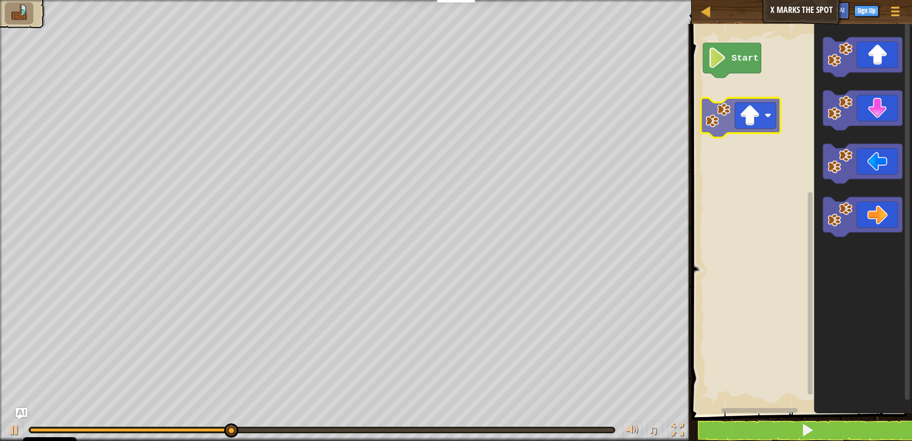
click at [730, 120] on div "Start" at bounding box center [799, 216] width 223 height 395
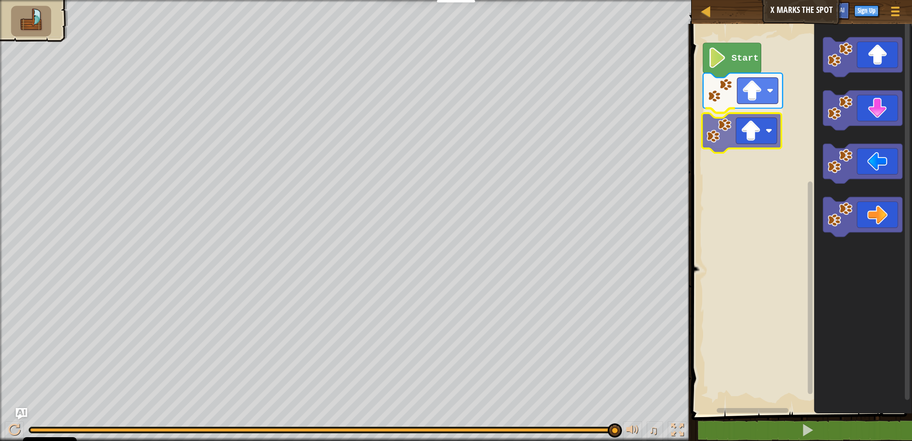
click at [717, 124] on div "Start" at bounding box center [799, 216] width 223 height 395
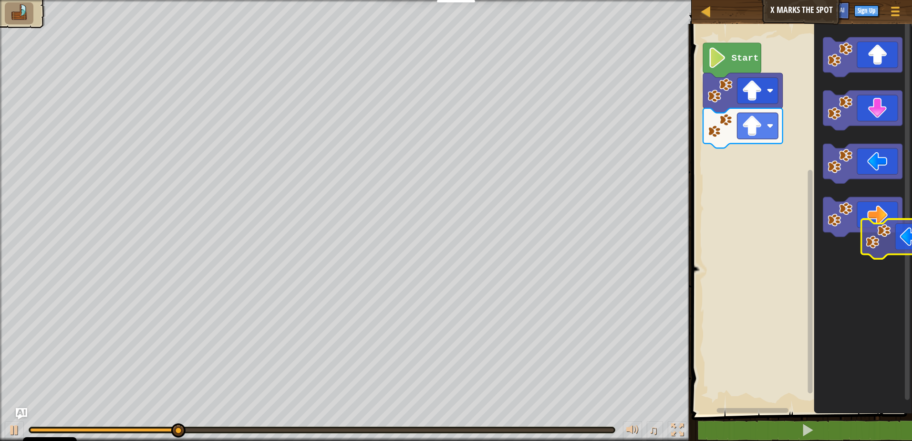
click at [911, 0] on html "Cookie Policy CodeCombat uses a few essential and non-essential cookies. Privac…" at bounding box center [456, 0] width 912 height 0
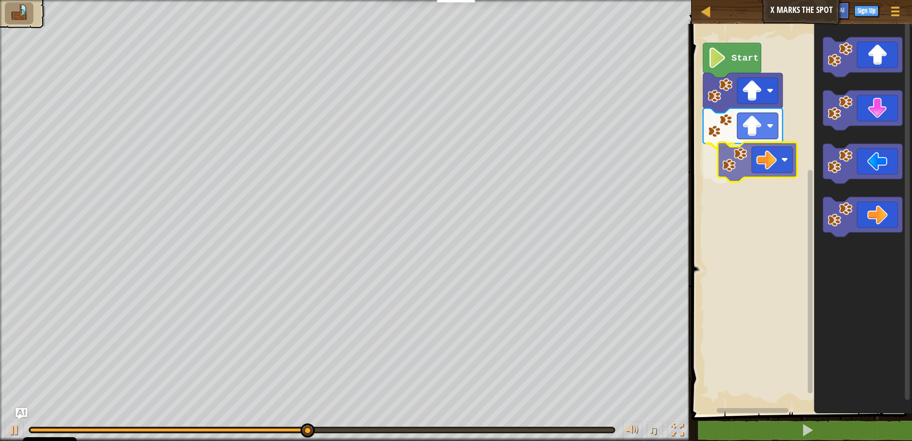
click at [759, 157] on div "Start" at bounding box center [799, 216] width 223 height 395
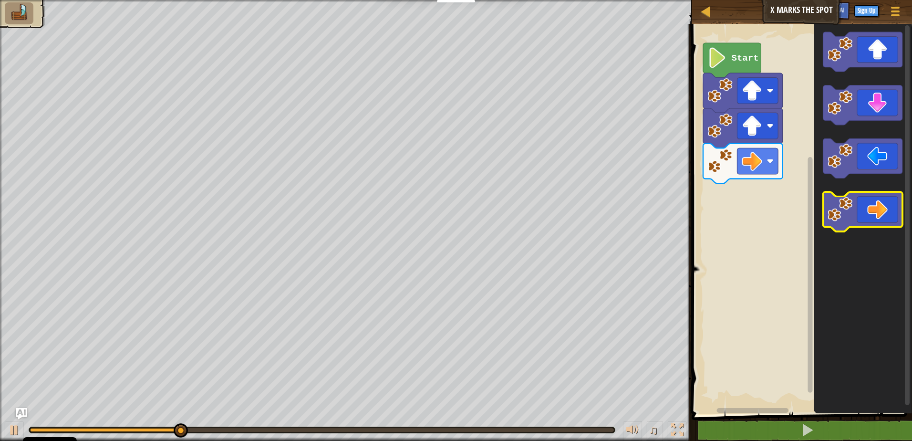
click at [826, 220] on icon "Blockly Workspace" at bounding box center [862, 216] width 98 height 395
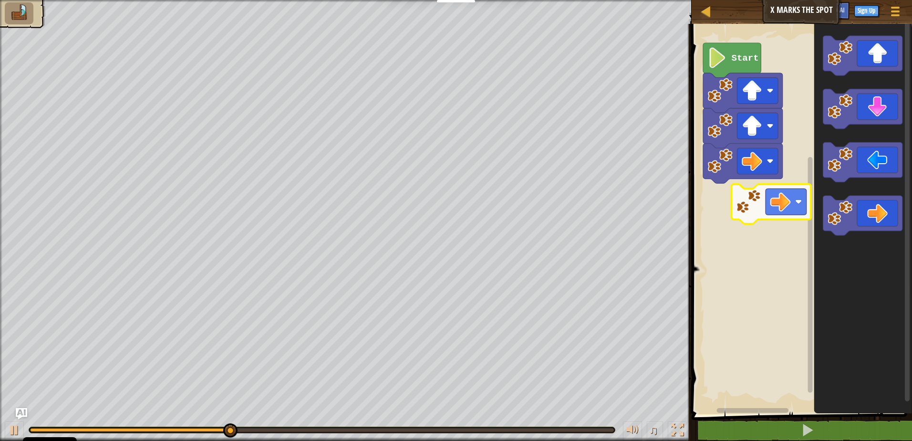
click at [753, 211] on div "Start" at bounding box center [799, 216] width 223 height 395
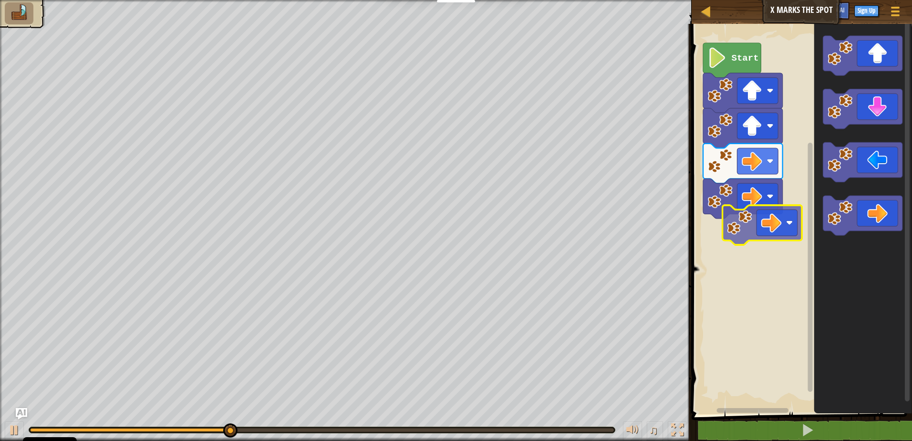
click at [732, 225] on div "Start" at bounding box center [799, 216] width 223 height 395
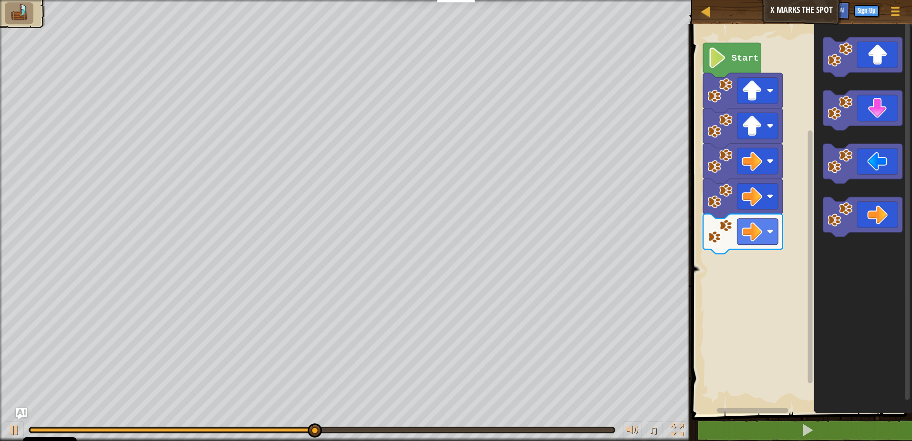
click at [749, 277] on div "Start" at bounding box center [799, 216] width 223 height 395
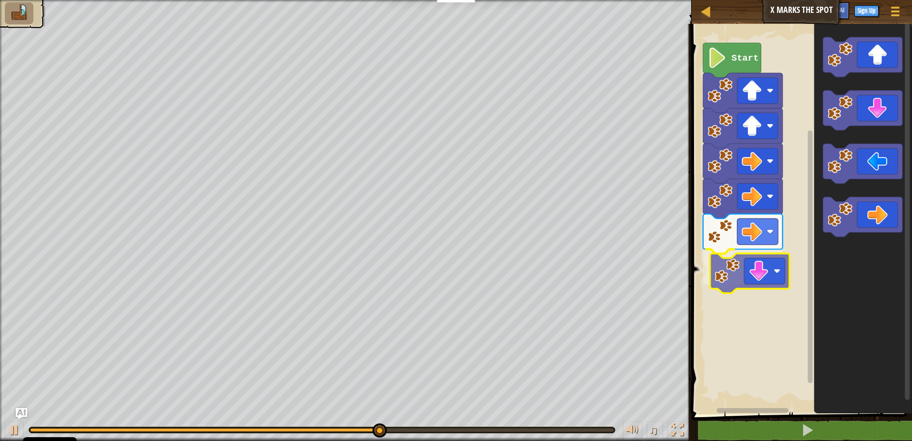
click at [750, 284] on div "Start" at bounding box center [799, 216] width 223 height 395
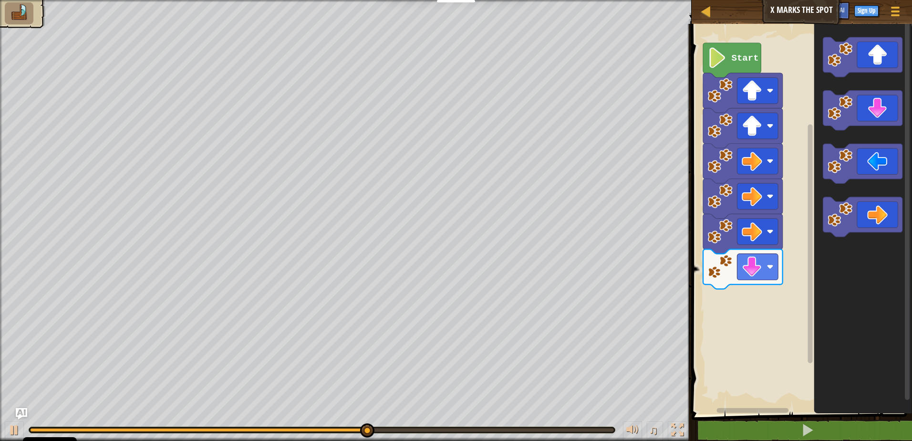
click at [816, 217] on icon "Blockly Workspace" at bounding box center [862, 216] width 98 height 395
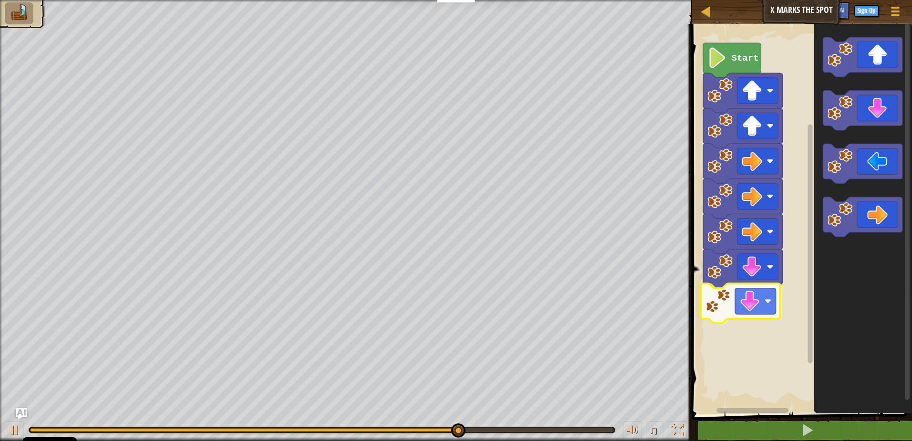
click at [742, 306] on div "Start" at bounding box center [799, 216] width 223 height 395
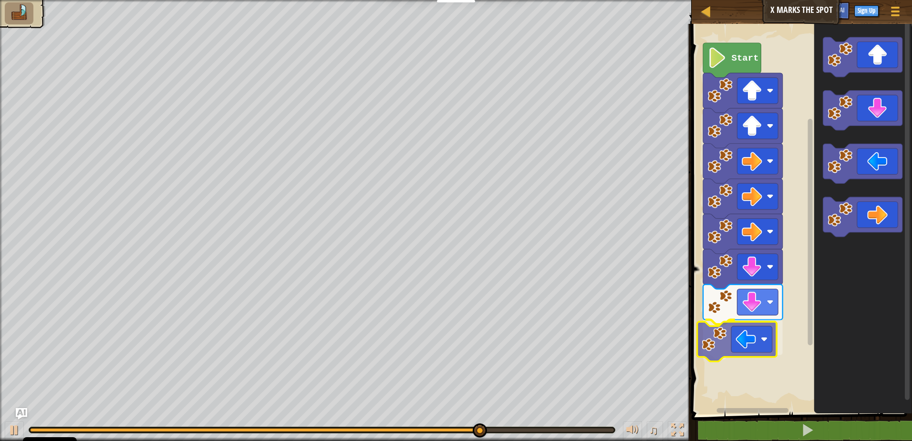
click at [727, 343] on div "Start" at bounding box center [799, 216] width 223 height 395
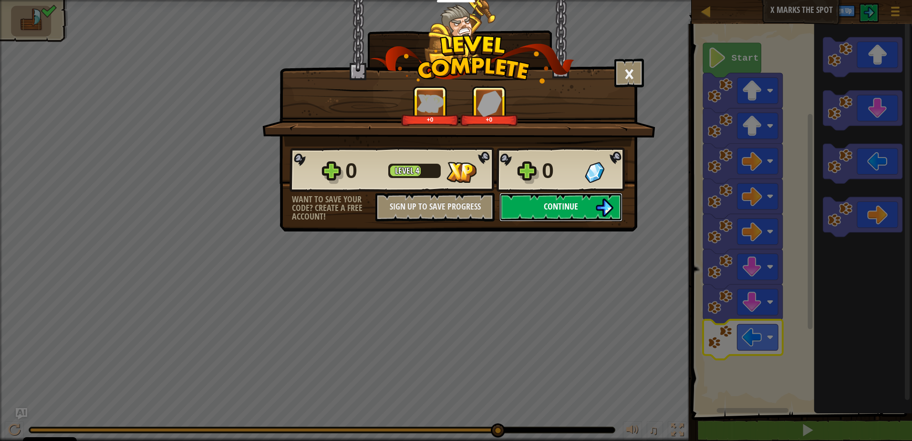
click at [615, 209] on button "Continue" at bounding box center [560, 207] width 123 height 29
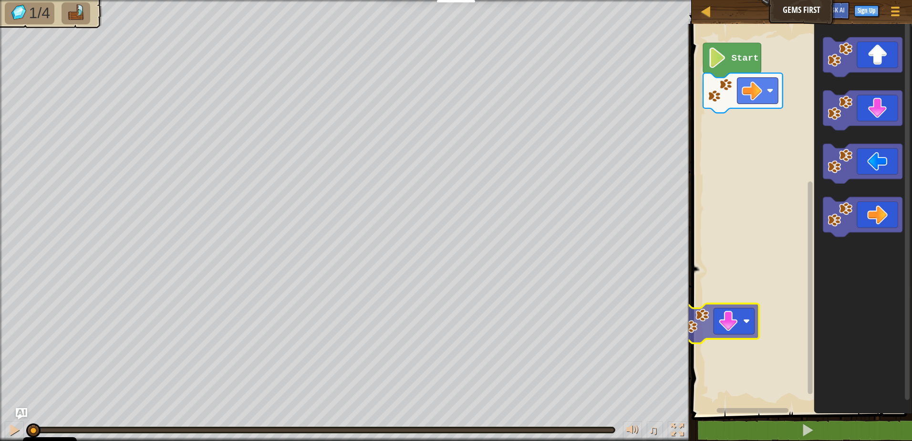
click at [676, 329] on div "Map Gems First Game Menu Sign Up Ask AI 1 ההההההההההההההההההההההההההההההההההההה…" at bounding box center [456, 220] width 912 height 441
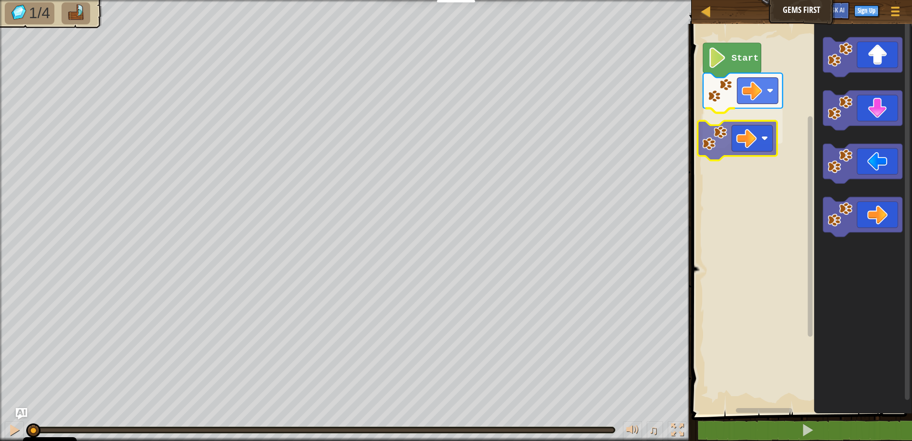
click at [748, 131] on div "Start" at bounding box center [799, 216] width 223 height 395
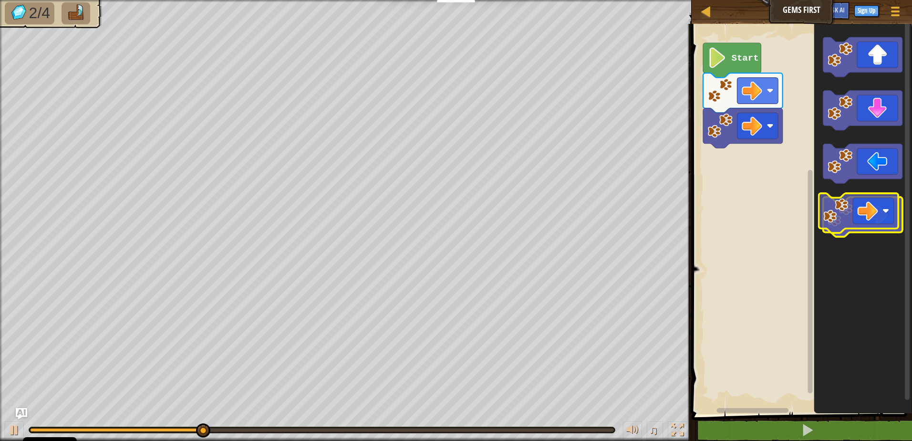
click at [887, 208] on icon "Blockly Workspace" at bounding box center [862, 217] width 80 height 40
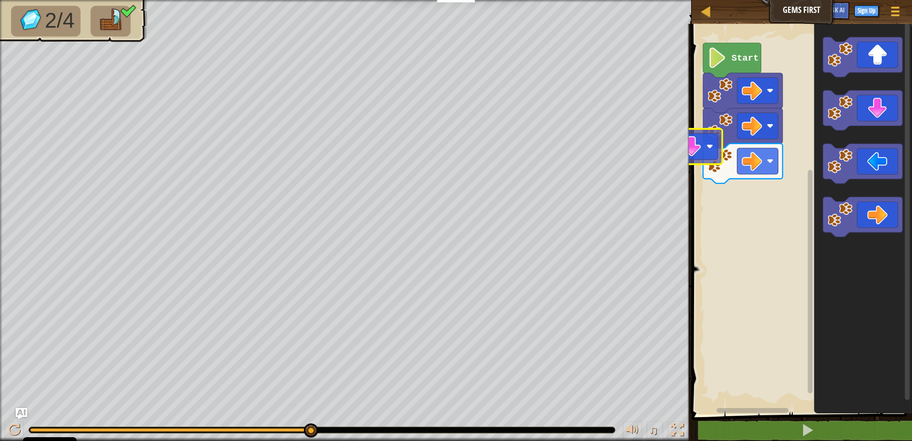
click at [698, 171] on div "Start" at bounding box center [799, 216] width 223 height 395
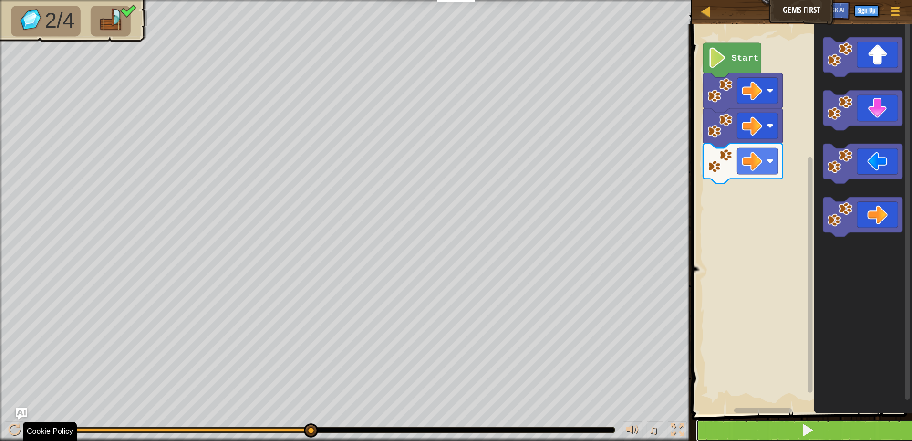
click at [776, 0] on html "Cookie Policy CodeCombat uses a few essential and non-essential cookies. Privac…" at bounding box center [456, 0] width 912 height 0
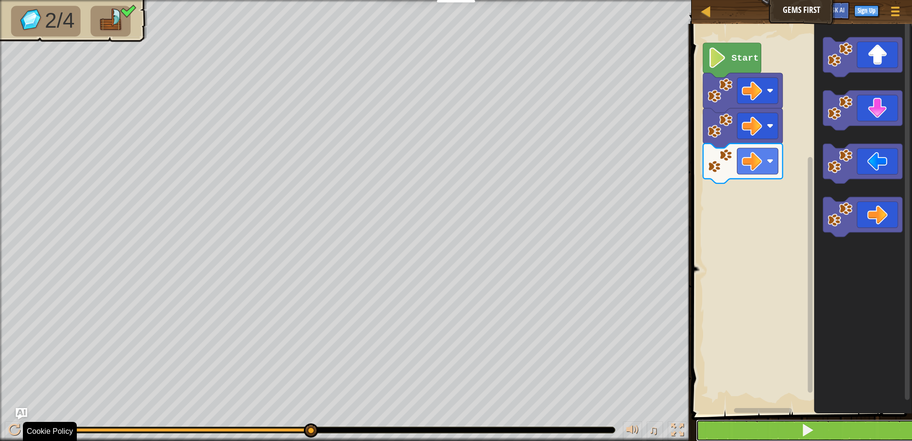
click at [776, 0] on html "Cookie Policy CodeCombat uses a few essential and non-essential cookies. Privac…" at bounding box center [456, 0] width 912 height 0
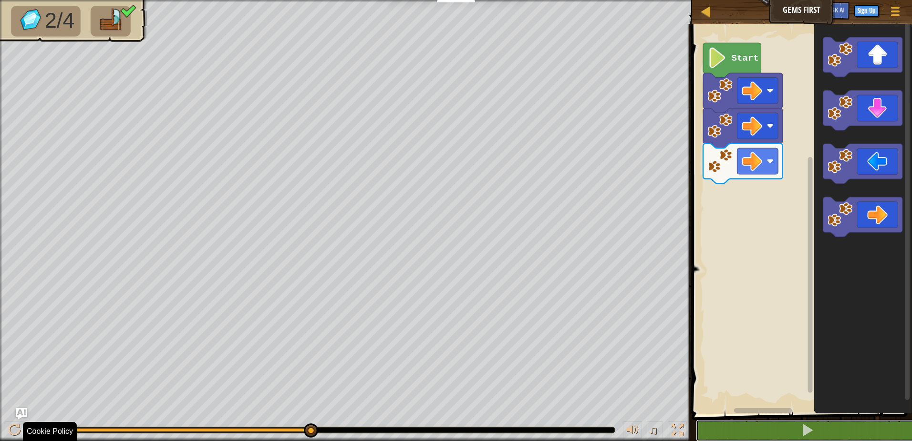
drag, startPoint x: 315, startPoint y: 430, endPoint x: 441, endPoint y: 434, distance: 126.4
click at [331, 431] on div at bounding box center [321, 430] width 585 height 6
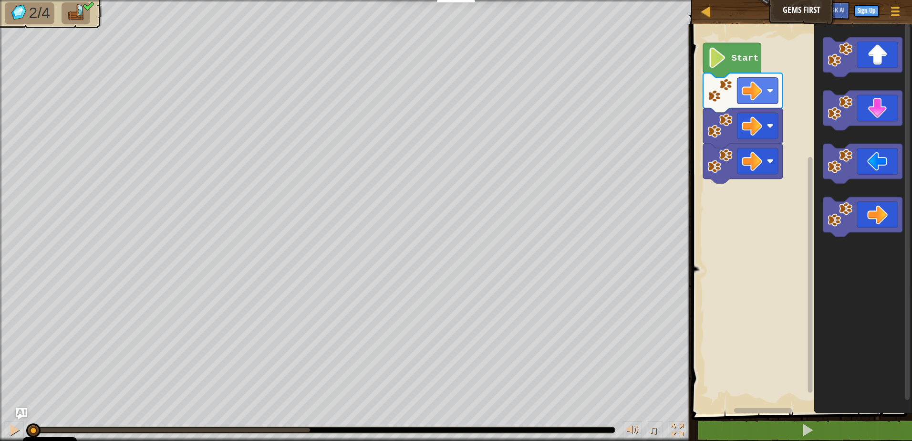
drag, startPoint x: 310, startPoint y: 430, endPoint x: -2, endPoint y: 377, distance: 316.8
click at [0, 0] on html "Cookie Policy CodeCombat uses a few essential and non-essential cookies. Privac…" at bounding box center [456, 0] width 912 height 0
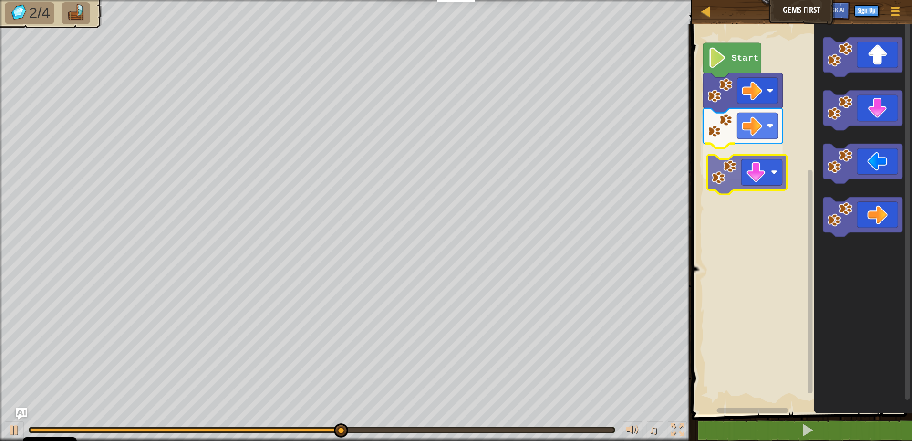
click at [746, 173] on div "Start" at bounding box center [799, 216] width 223 height 395
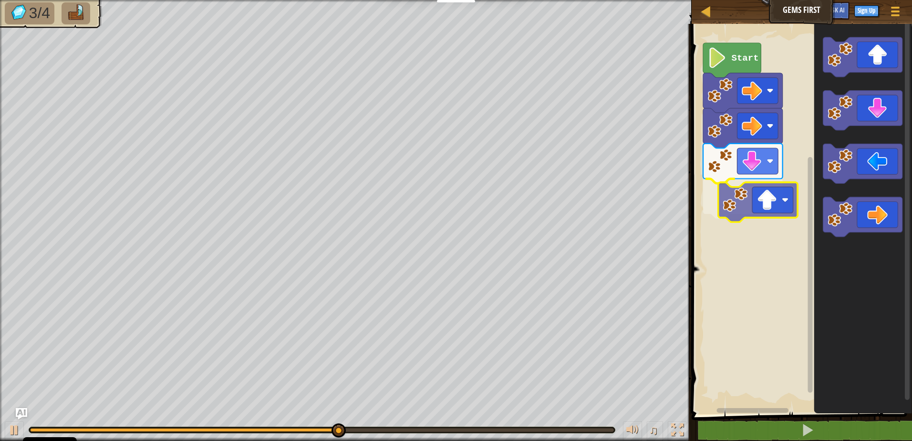
click at [768, 185] on div "Start" at bounding box center [799, 216] width 223 height 395
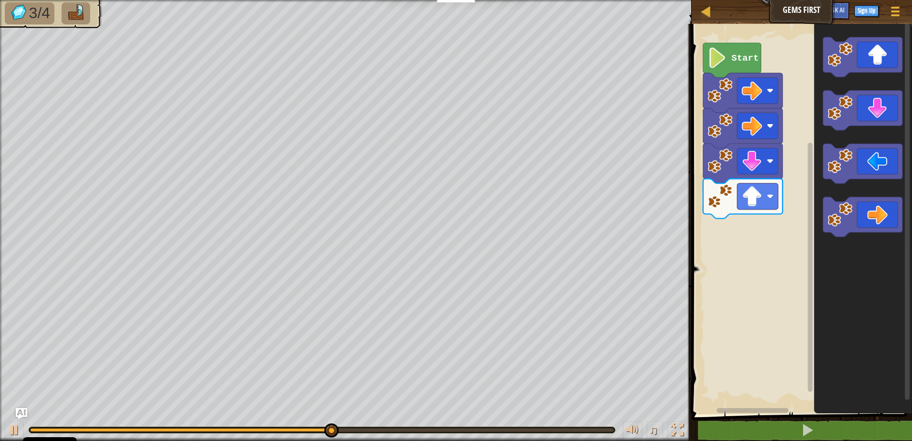
click at [777, 152] on div "Start" at bounding box center [799, 216] width 223 height 395
click at [843, 44] on icon "Blockly Workspace" at bounding box center [862, 216] width 98 height 395
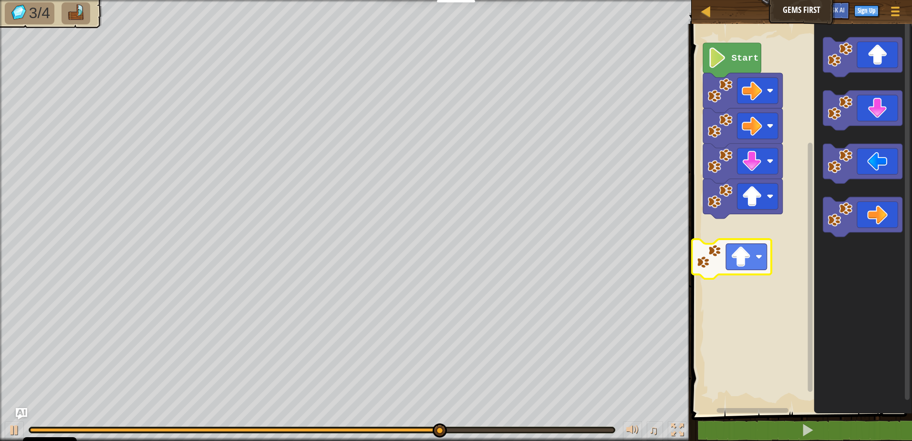
click at [704, 251] on div "Start" at bounding box center [799, 216] width 223 height 395
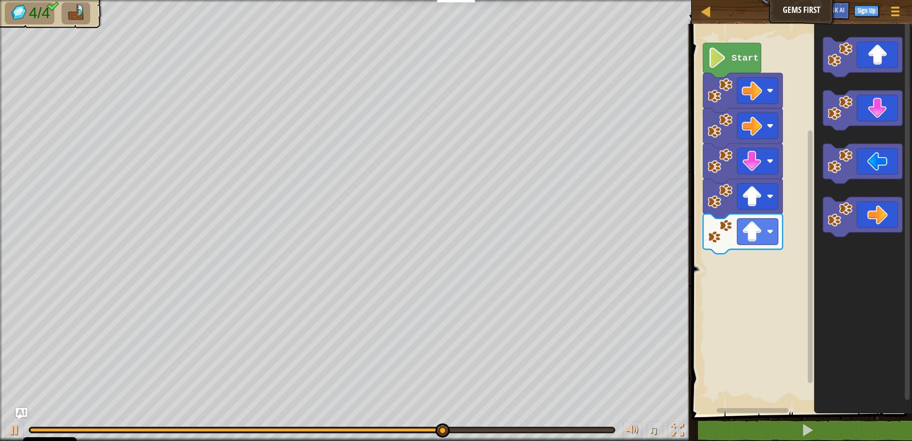
click at [790, 186] on div "Start" at bounding box center [799, 216] width 223 height 395
click at [821, 141] on icon "Blockly Workspace" at bounding box center [862, 216] width 98 height 395
click at [830, 131] on icon "Blockly Workspace" at bounding box center [862, 216] width 98 height 395
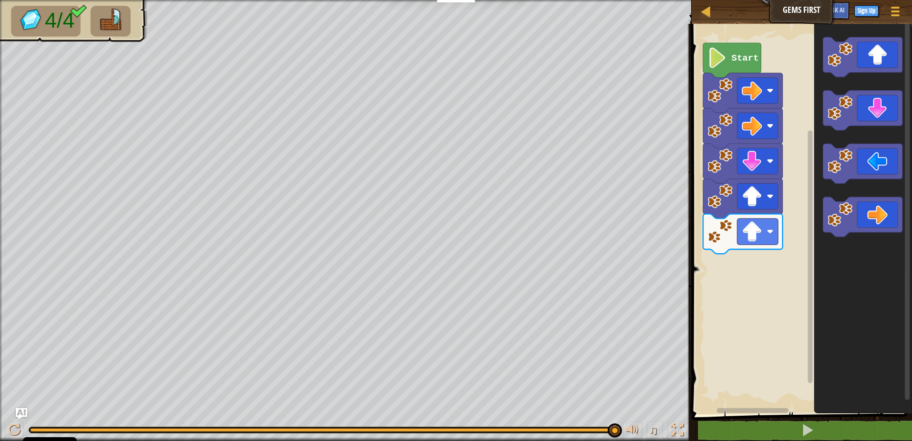
click at [761, 194] on div "Start" at bounding box center [799, 216] width 223 height 395
click at [852, 163] on g "Blockly Workspace" at bounding box center [862, 137] width 80 height 200
click at [759, 268] on div "Start" at bounding box center [799, 216] width 223 height 395
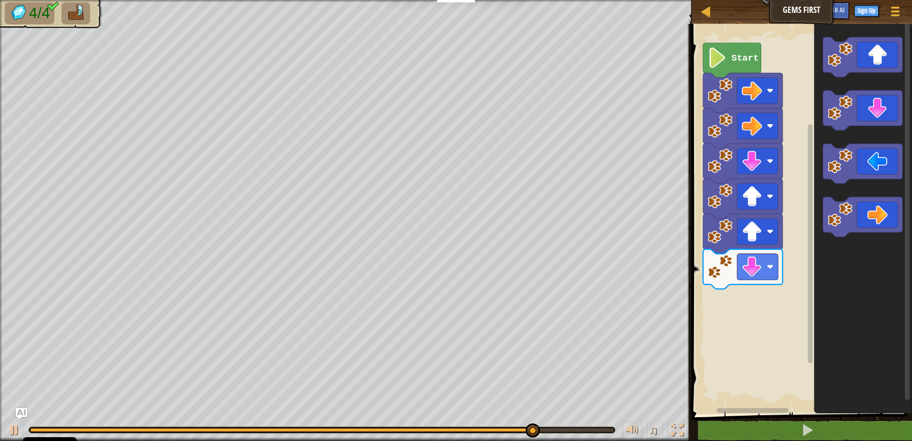
click at [815, 271] on icon "Blockly Workspace" at bounding box center [862, 216] width 98 height 395
click at [835, 259] on icon "Blockly Workspace" at bounding box center [862, 216] width 98 height 395
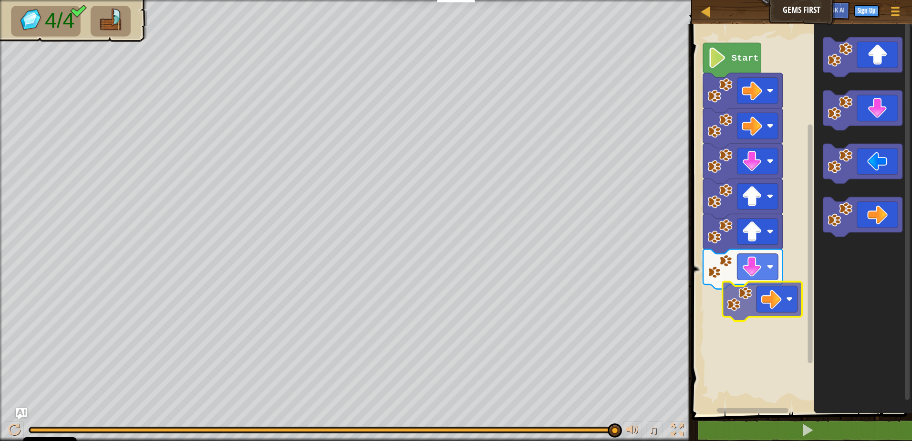
click at [777, 308] on div "Start" at bounding box center [799, 216] width 223 height 395
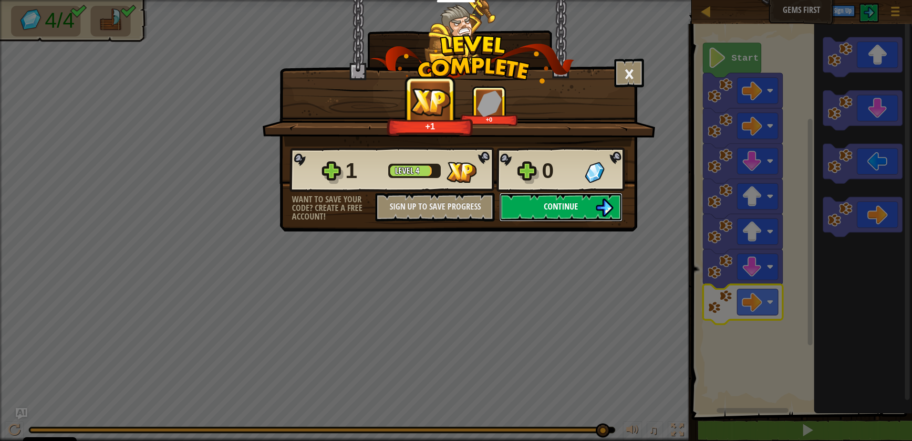
click at [566, 213] on button "Continue" at bounding box center [560, 207] width 123 height 29
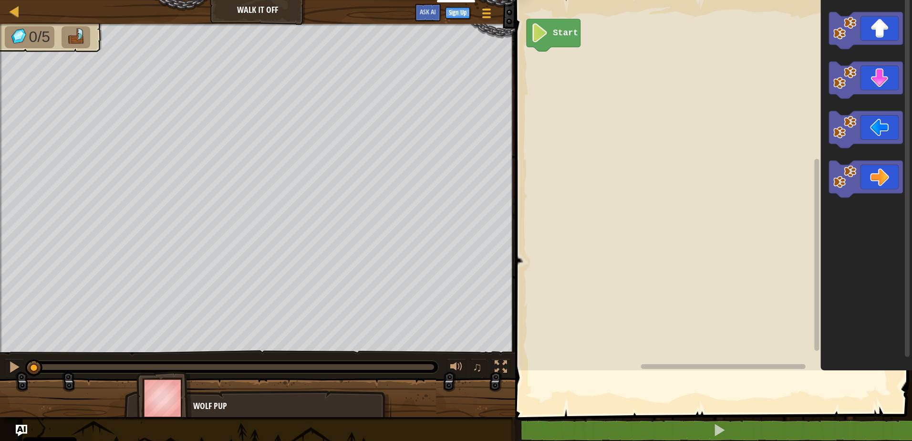
click at [464, 420] on div "Map Walk It Off Game Menu Sign Up Ask AI 1 הההההההההההההההההההההההההההההההההההה…" at bounding box center [456, 220] width 912 height 441
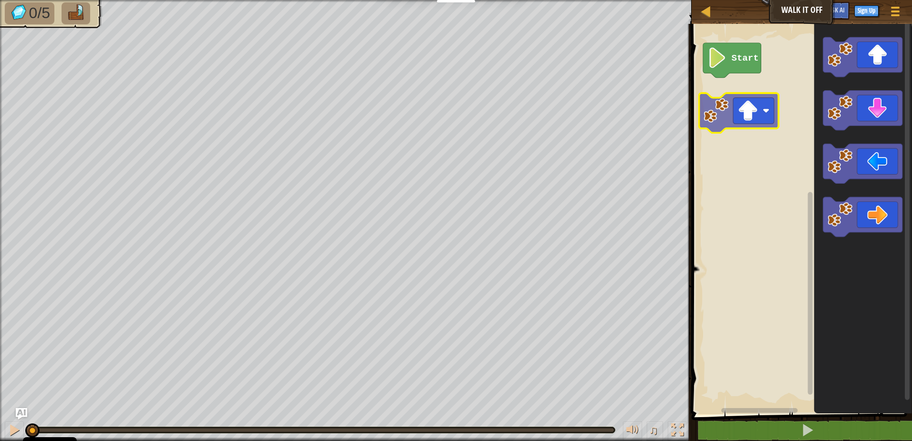
click at [751, 104] on div "Start" at bounding box center [799, 216] width 223 height 395
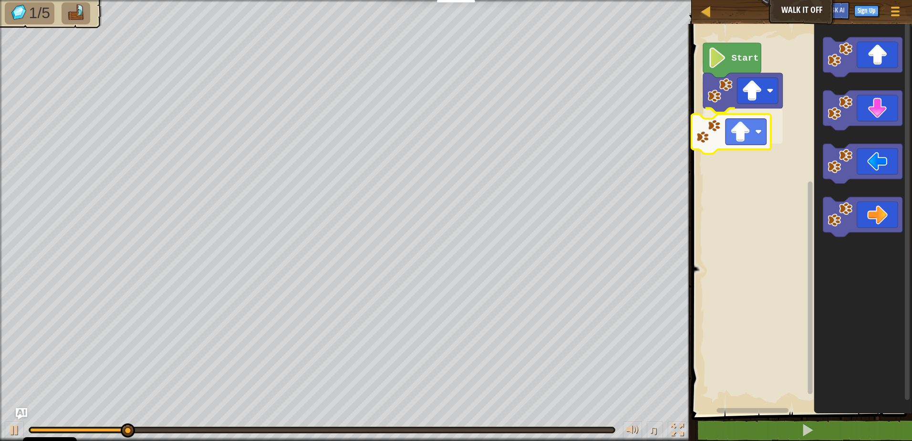
click at [760, 132] on div "Start" at bounding box center [799, 216] width 223 height 395
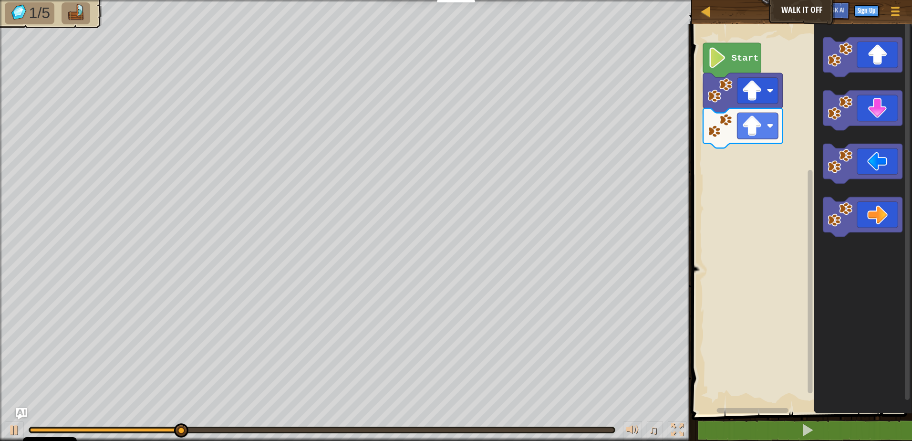
click at [787, 153] on div "Start" at bounding box center [799, 216] width 223 height 395
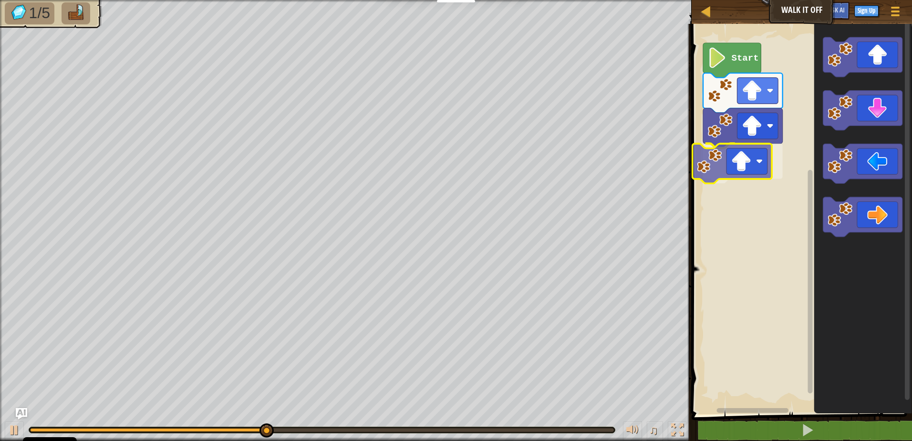
click at [768, 168] on div "Start" at bounding box center [799, 216] width 223 height 395
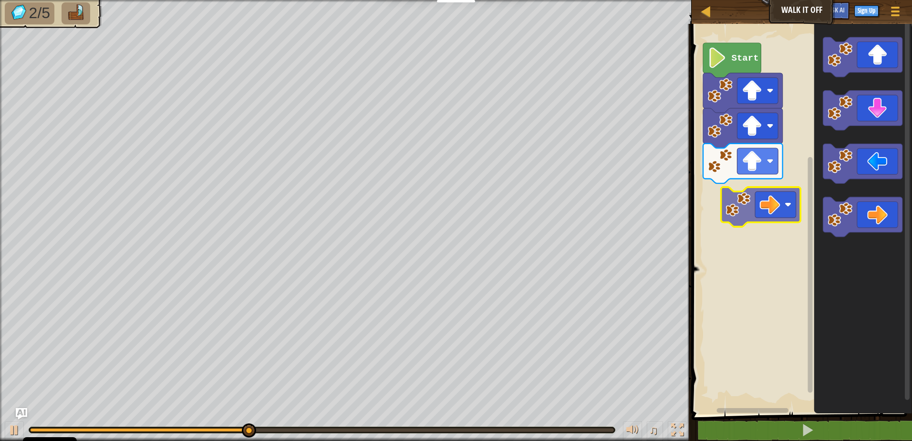
click at [797, 216] on div "Start" at bounding box center [799, 216] width 223 height 395
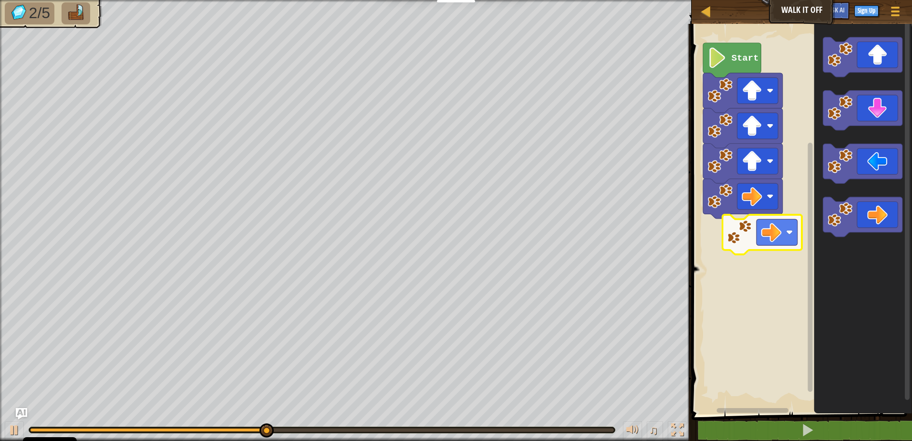
click at [790, 247] on div "Start" at bounding box center [799, 216] width 223 height 395
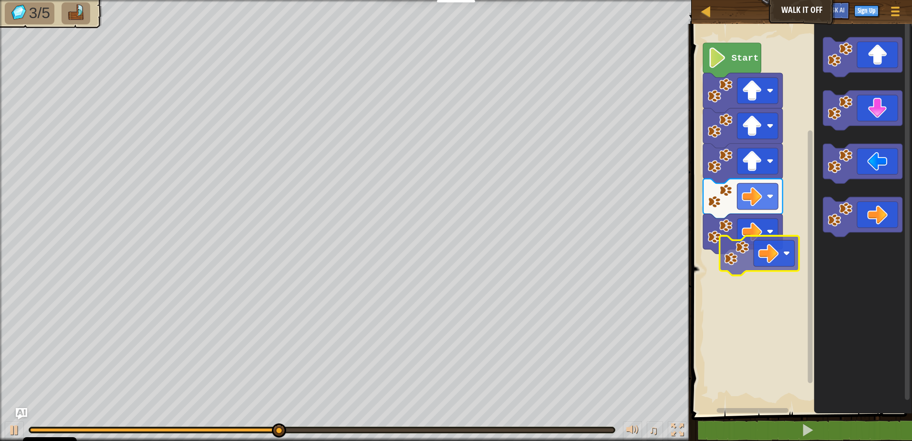
click at [784, 269] on div "Start" at bounding box center [799, 216] width 223 height 395
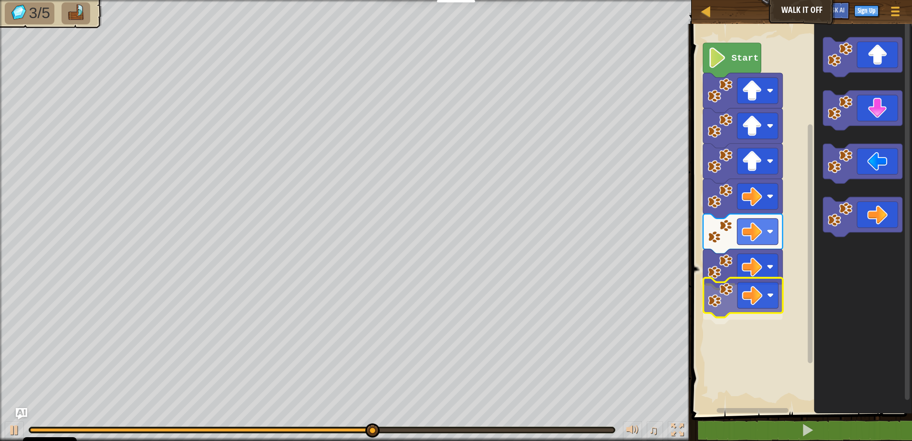
click at [778, 304] on div "Start" at bounding box center [799, 216] width 223 height 395
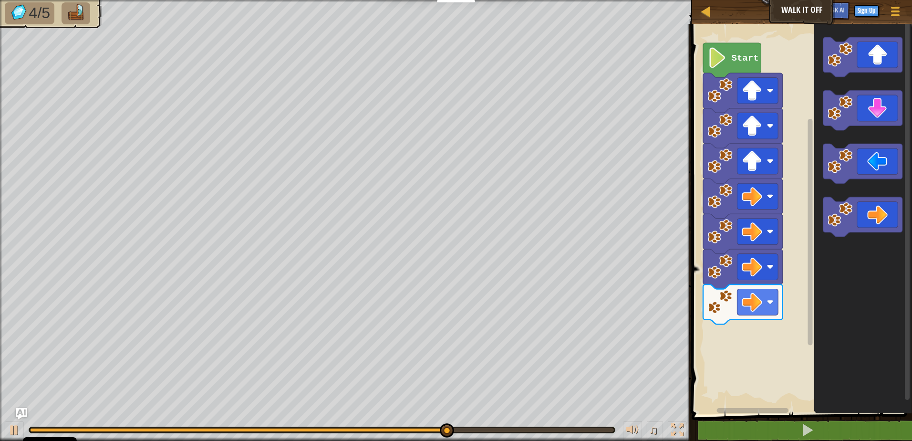
click at [821, 242] on icon "Blockly Workspace" at bounding box center [862, 216] width 98 height 395
click at [904, 119] on g "Blockly Workspace" at bounding box center [906, 216] width 7 height 392
click at [807, 256] on div "Start" at bounding box center [799, 216] width 223 height 395
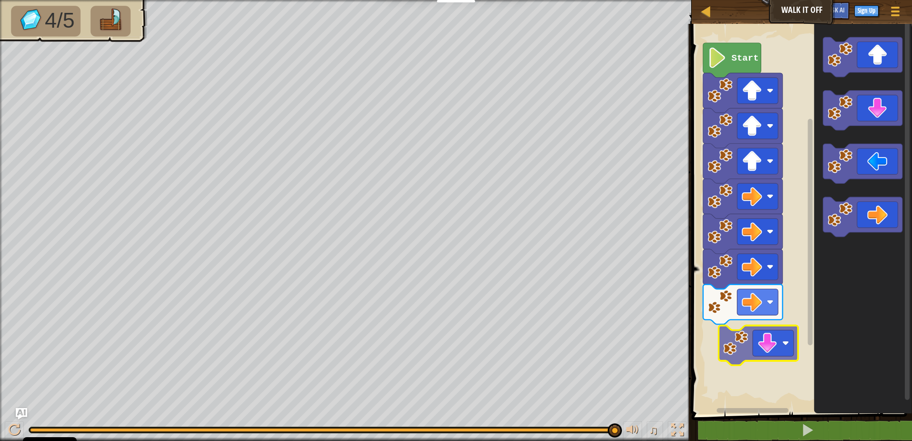
click at [777, 347] on div "Start" at bounding box center [799, 216] width 223 height 395
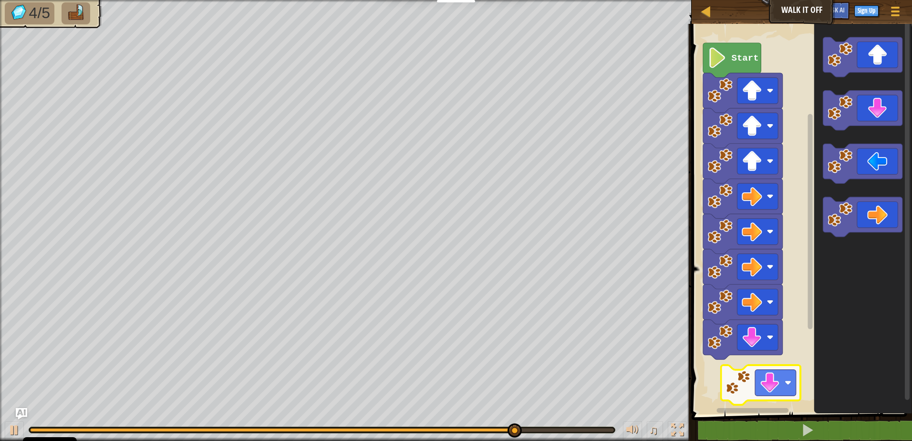
click at [789, 398] on div "Start" at bounding box center [799, 216] width 223 height 395
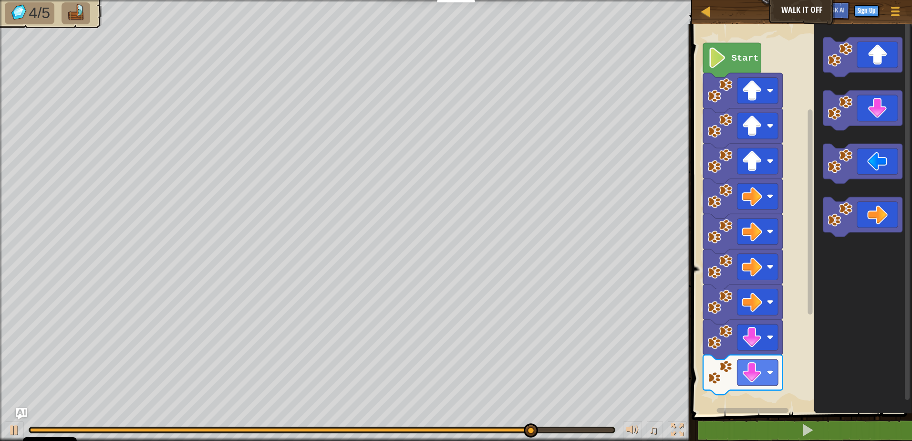
click at [808, 384] on div "Start" at bounding box center [799, 216] width 223 height 395
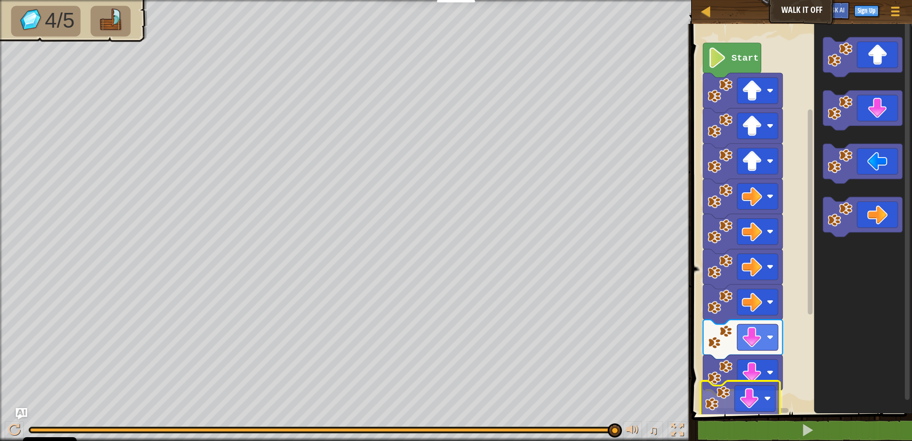
click at [774, 415] on div "1 ההההההההההההההההההההההההההההההההההההההההההההההההההההההההההההההההההההההההההההה…" at bounding box center [799, 249] width 223 height 441
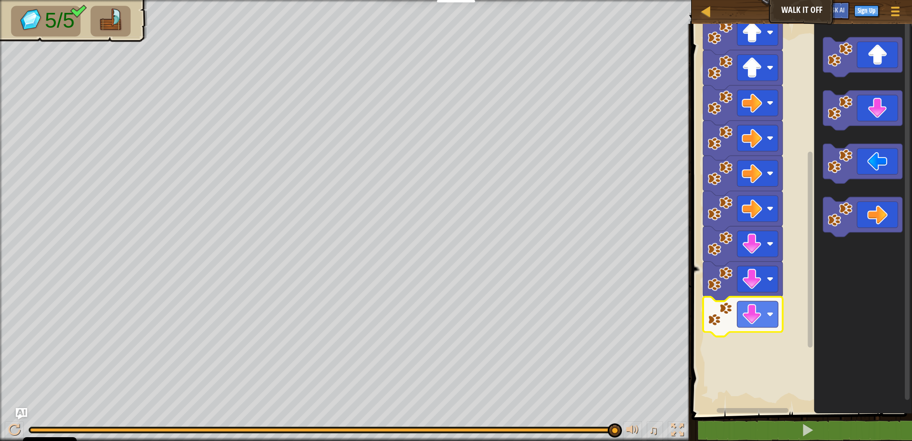
click at [797, 208] on div "Start" at bounding box center [799, 216] width 223 height 395
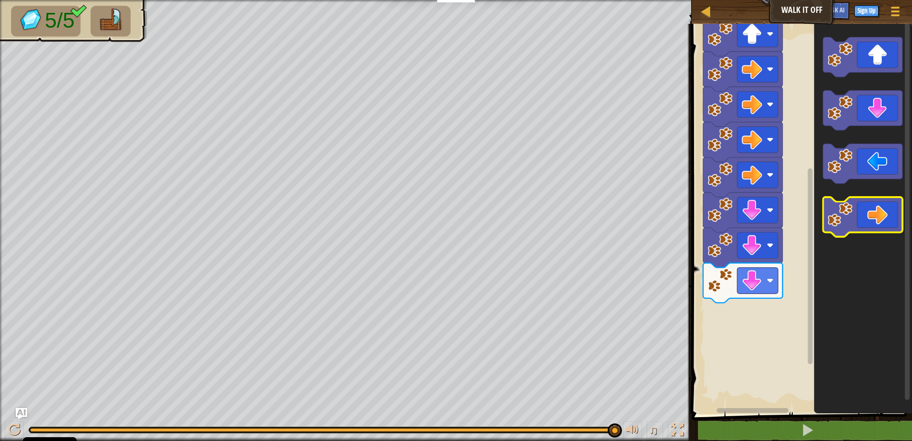
click at [862, 221] on g "Blockly Workspace" at bounding box center [862, 137] width 80 height 200
drag, startPoint x: 903, startPoint y: 176, endPoint x: 896, endPoint y: 177, distance: 7.7
click at [902, 177] on div "Start" at bounding box center [799, 216] width 223 height 395
click at [861, 237] on icon "Blockly Workspace" at bounding box center [862, 216] width 98 height 395
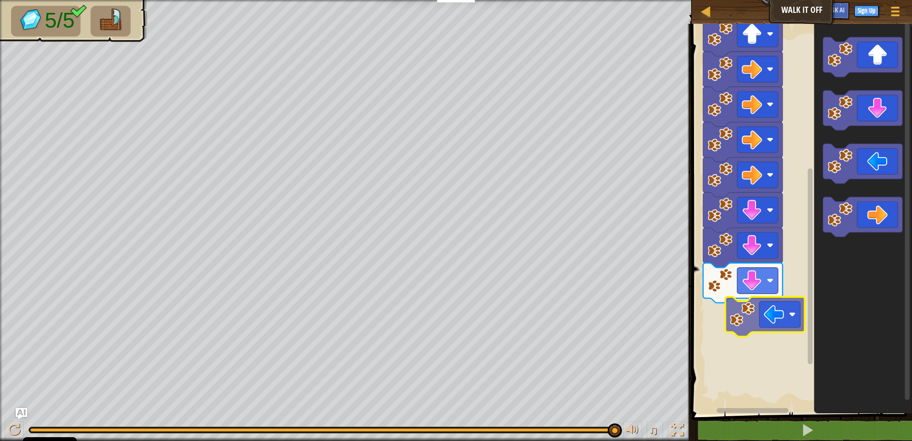
click at [789, 323] on div "Start" at bounding box center [799, 216] width 223 height 395
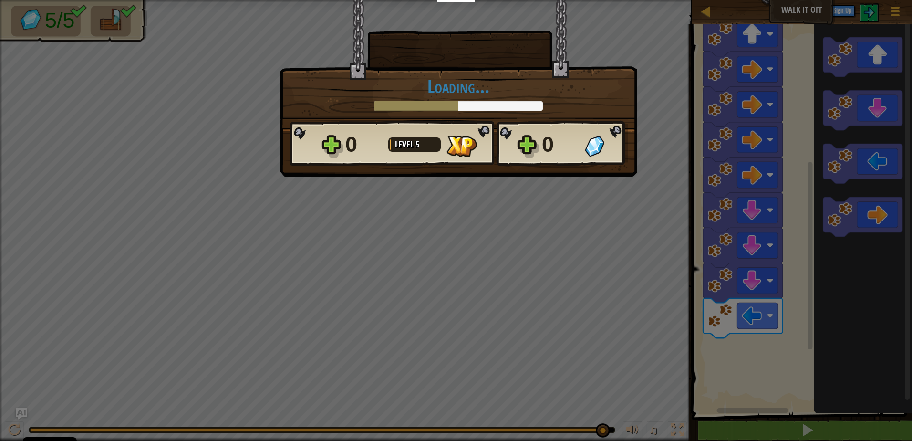
click at [543, 190] on div "× How fun was this level? Loading... Reticulating Splines... Loading... 0 Level…" at bounding box center [456, 220] width 912 height 441
